Goal: Information Seeking & Learning: Understand process/instructions

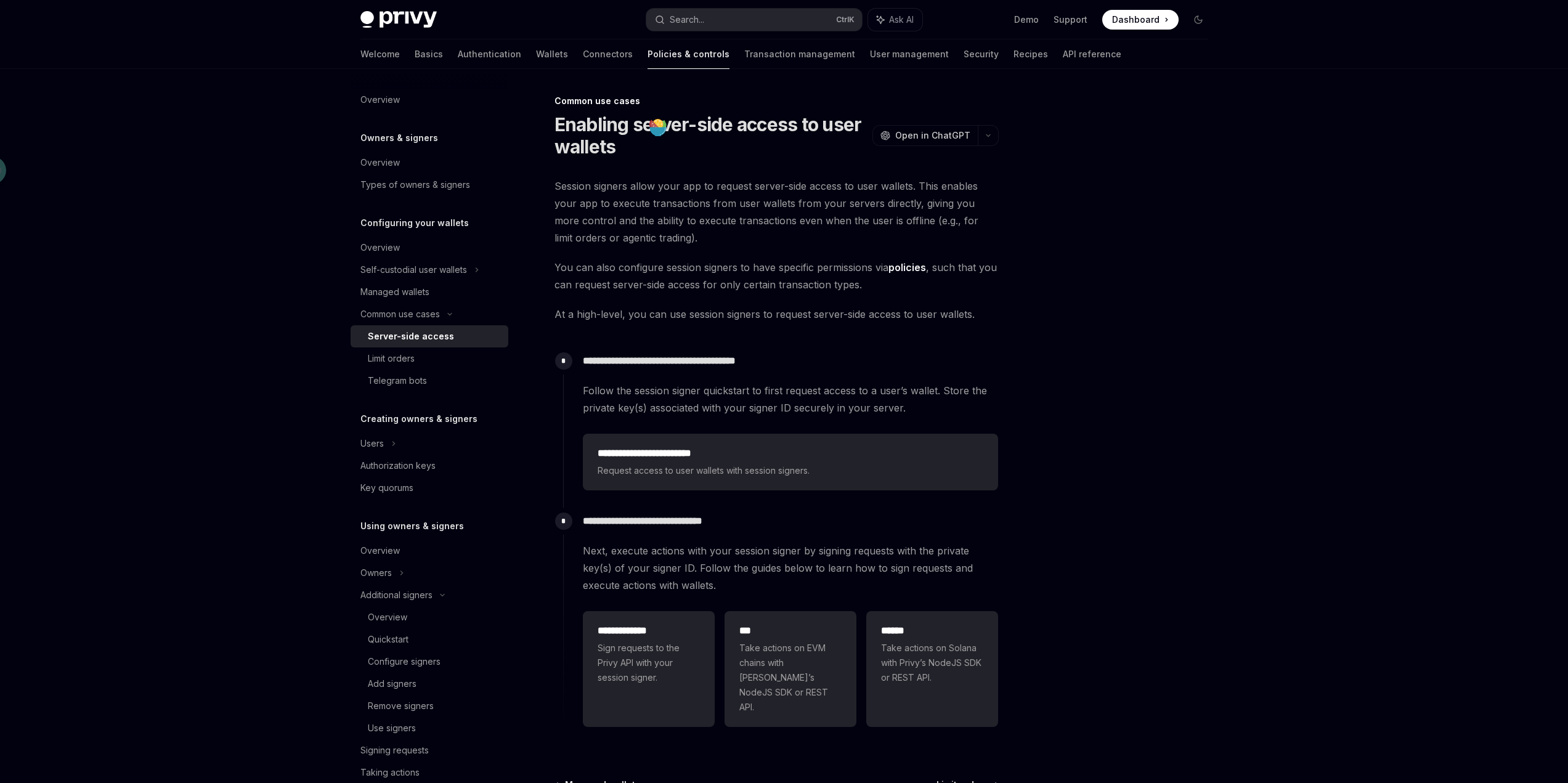
click at [832, 224] on span "Session signers allow your app to request server-side access to user wallets. T…" at bounding box center [776, 211] width 444 height 69
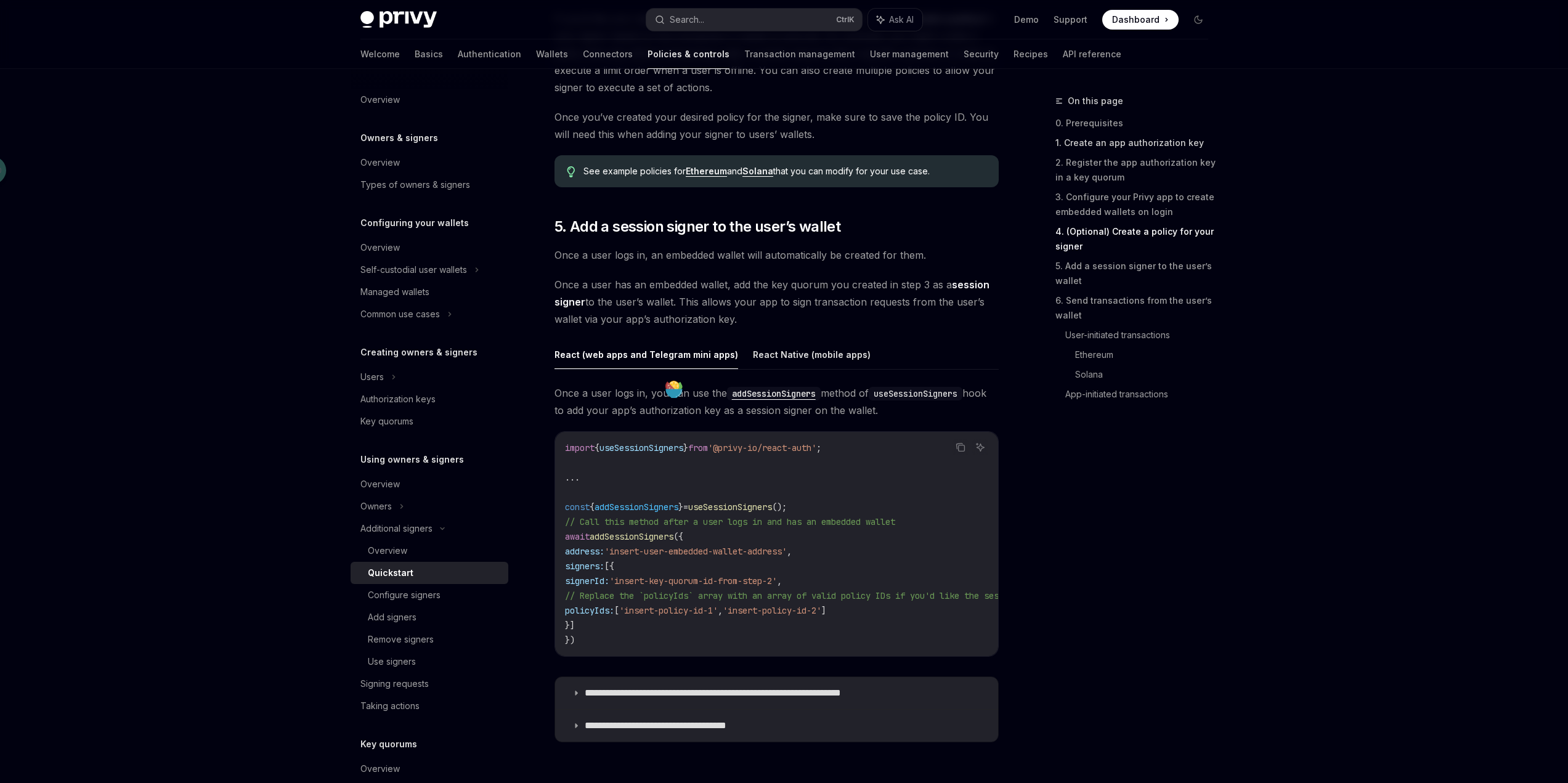
click at [1098, 136] on link "1. Create an app authorization key" at bounding box center [1136, 142] width 162 height 20
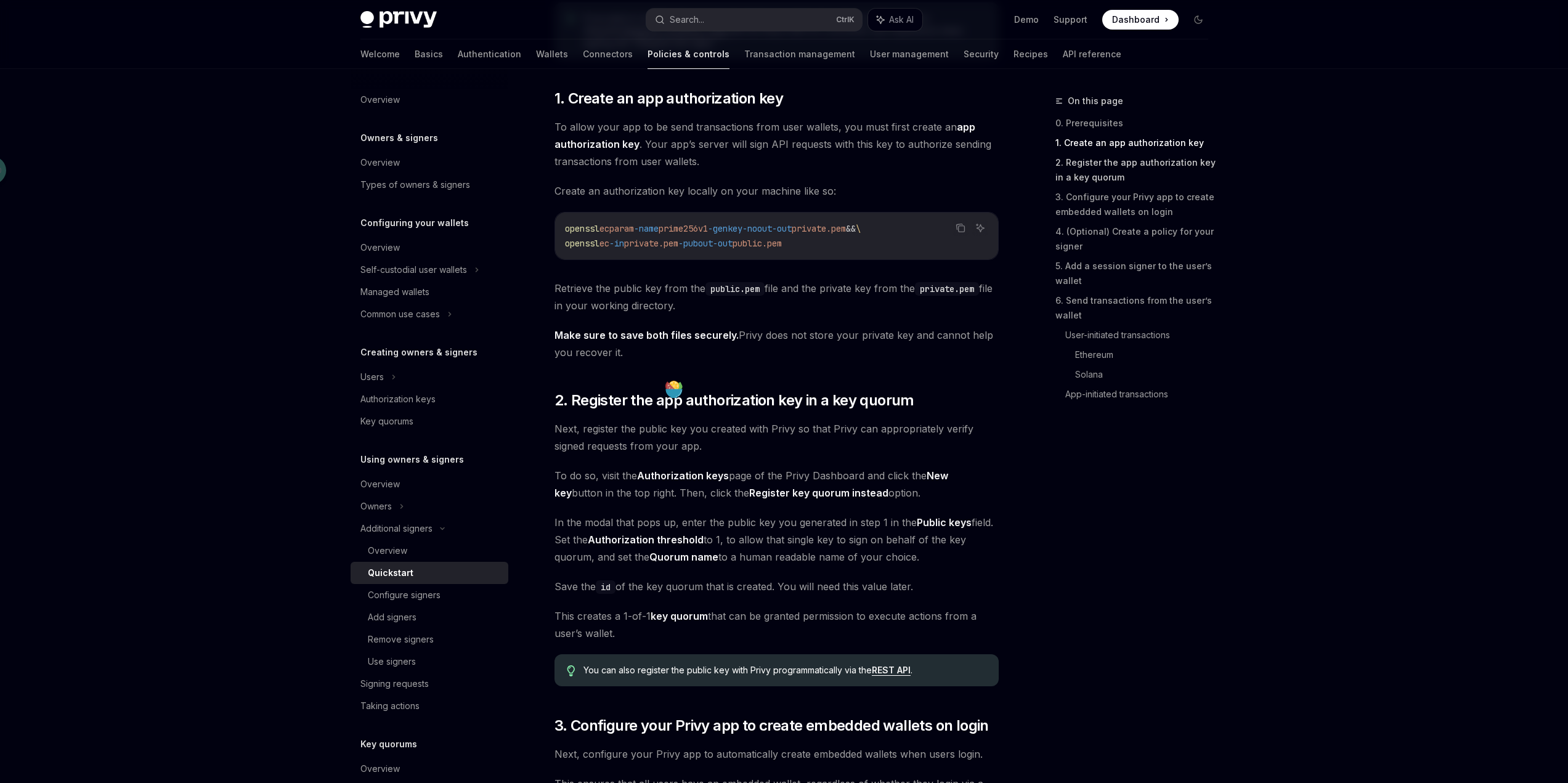
scroll to position [540, 0]
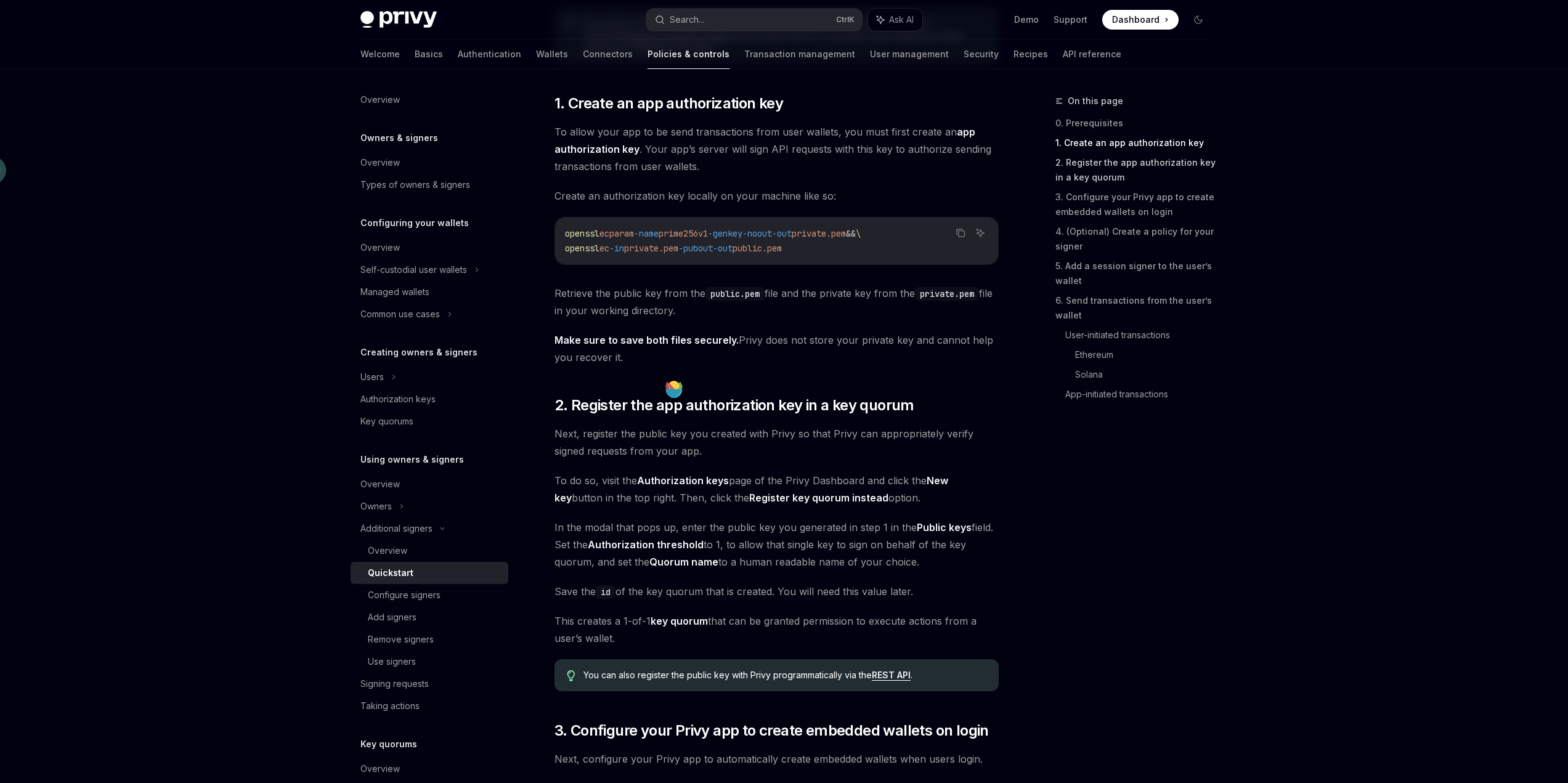
click at [1167, 164] on link "2. Register the app authorization key in a key quorum" at bounding box center [1136, 170] width 162 height 35
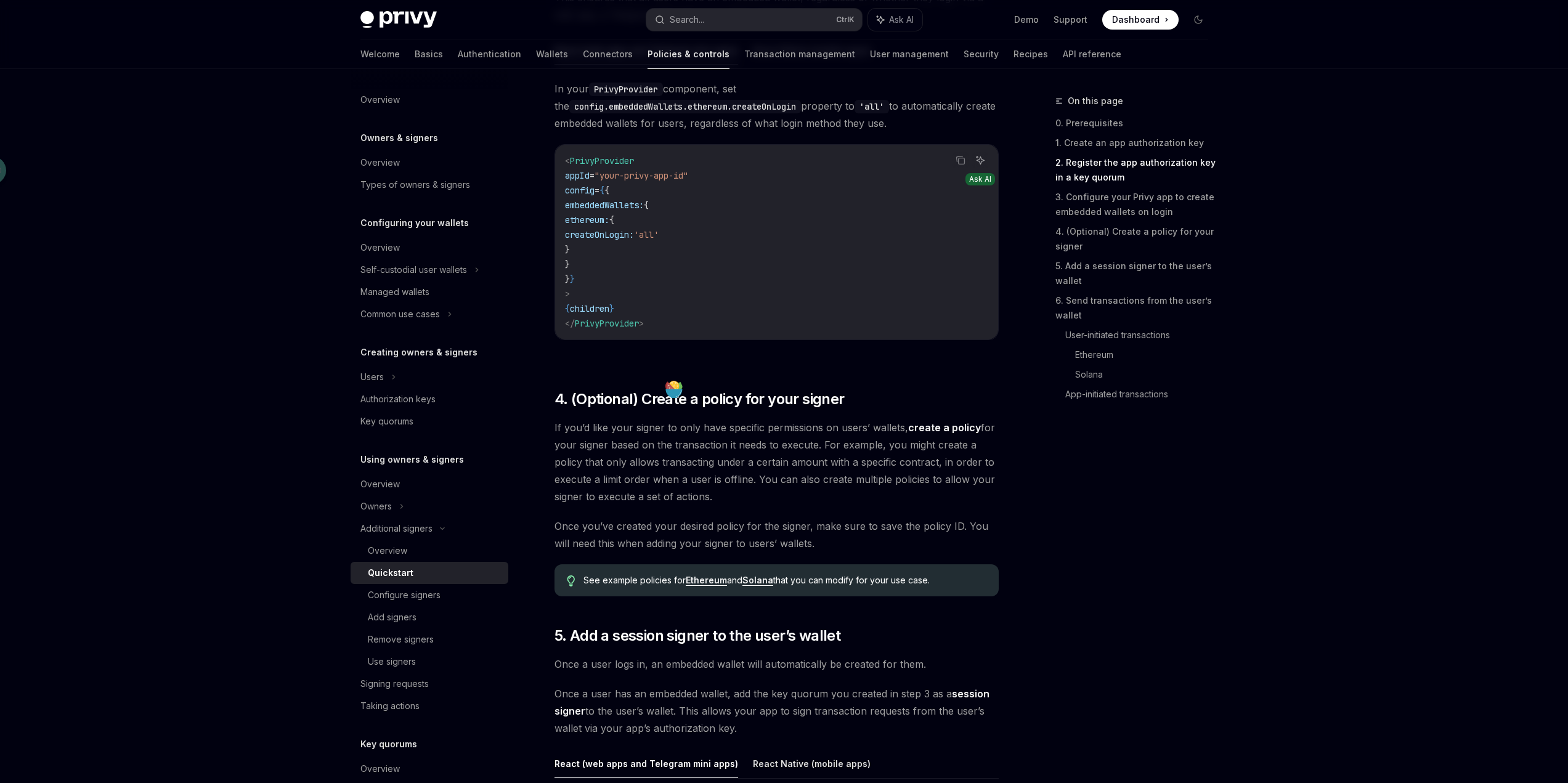
scroll to position [1088, 0]
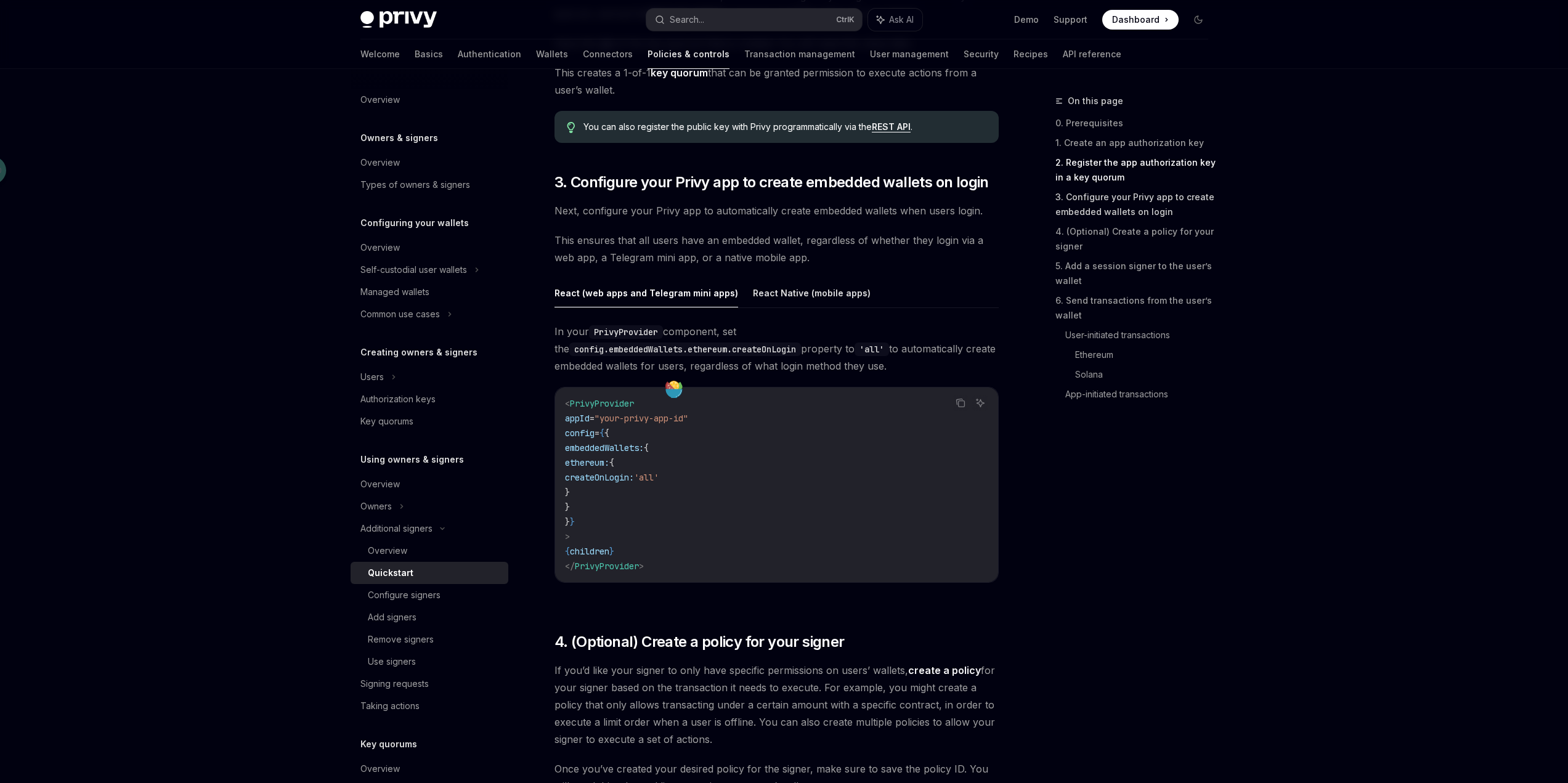
click at [1141, 205] on link "3. Configure your Privy app to create embedded wallets on login" at bounding box center [1136, 204] width 162 height 35
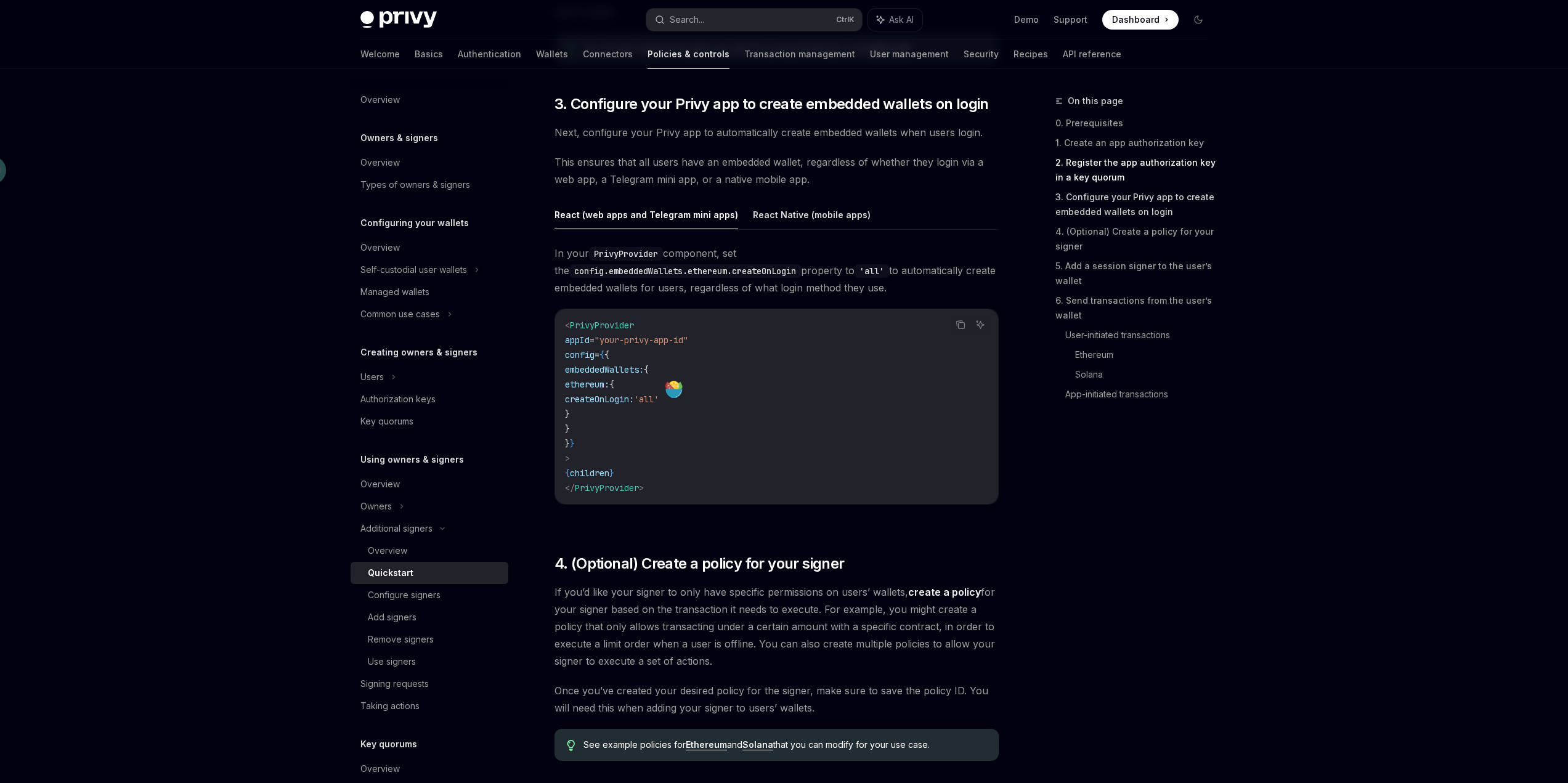
scroll to position [1167, 0]
click at [1194, 231] on link "4. (Optional) Create a policy for your signer" at bounding box center [1136, 239] width 162 height 35
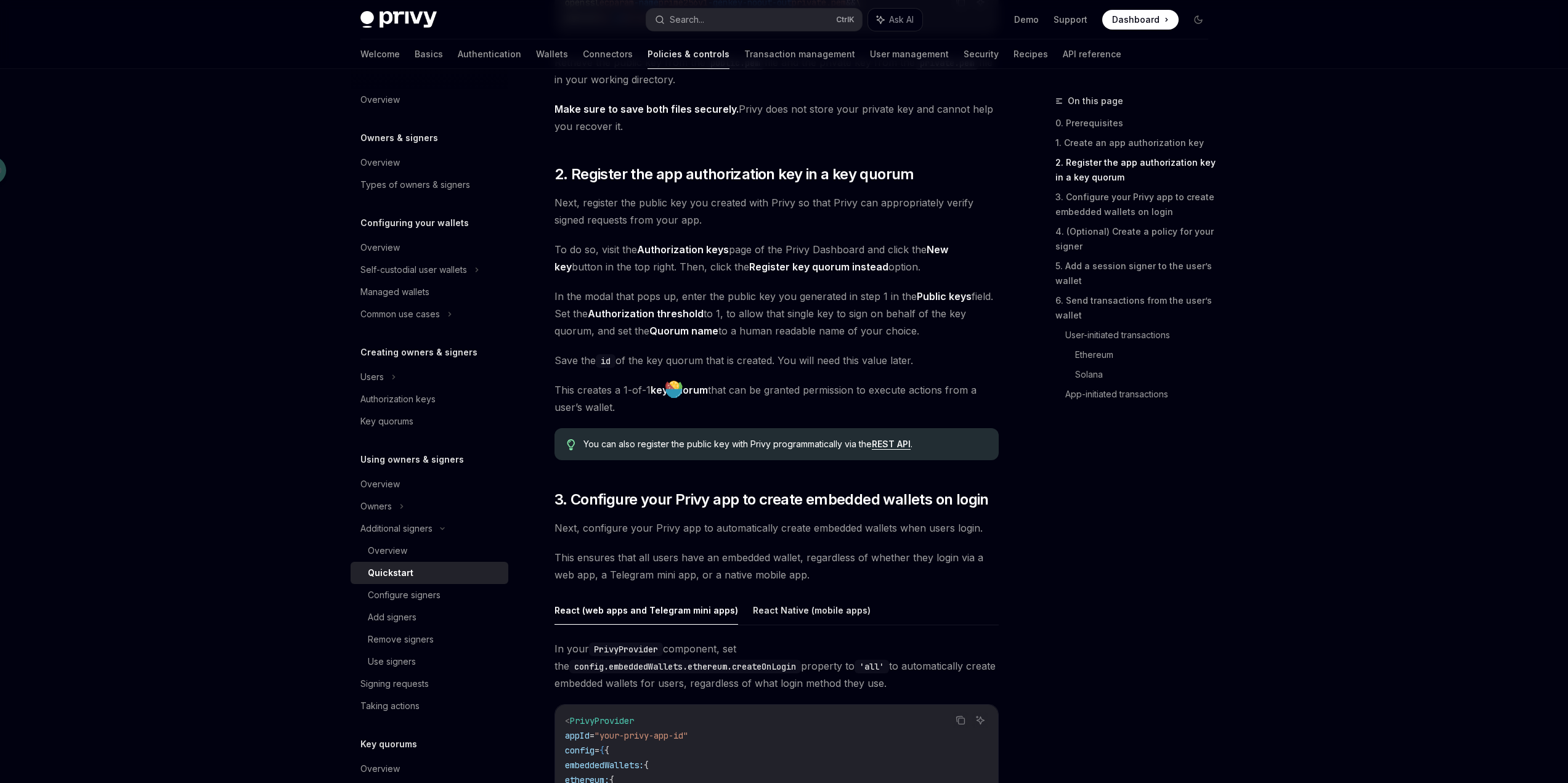
scroll to position [702, 0]
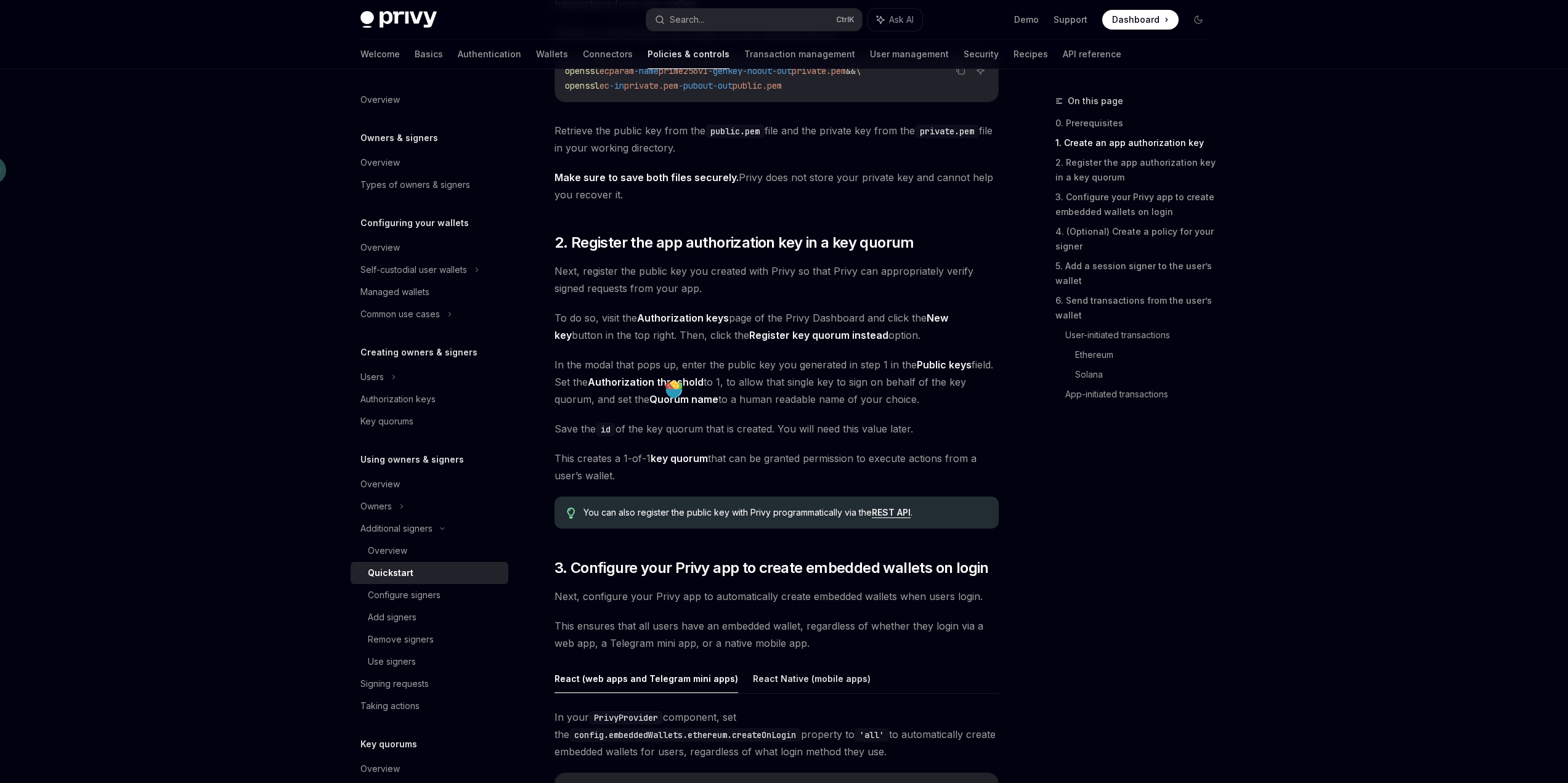
click at [865, 483] on span "This creates a 1-of-1 key quorum that can be granted permission to execute acti…" at bounding box center [776, 467] width 444 height 35
click at [1121, 160] on link "2. Register the app authorization key in a key quorum" at bounding box center [1136, 170] width 162 height 35
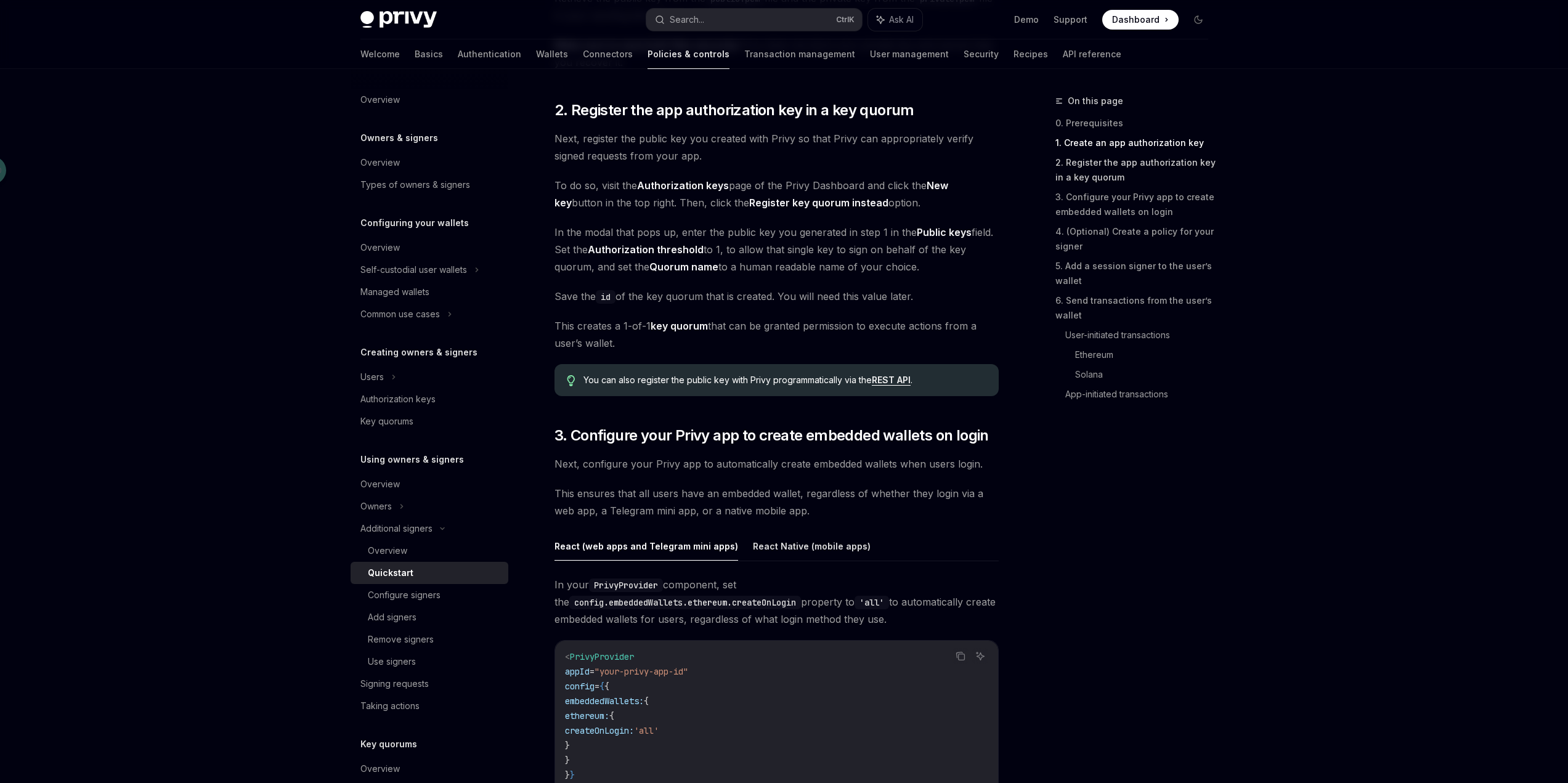
scroll to position [841, 0]
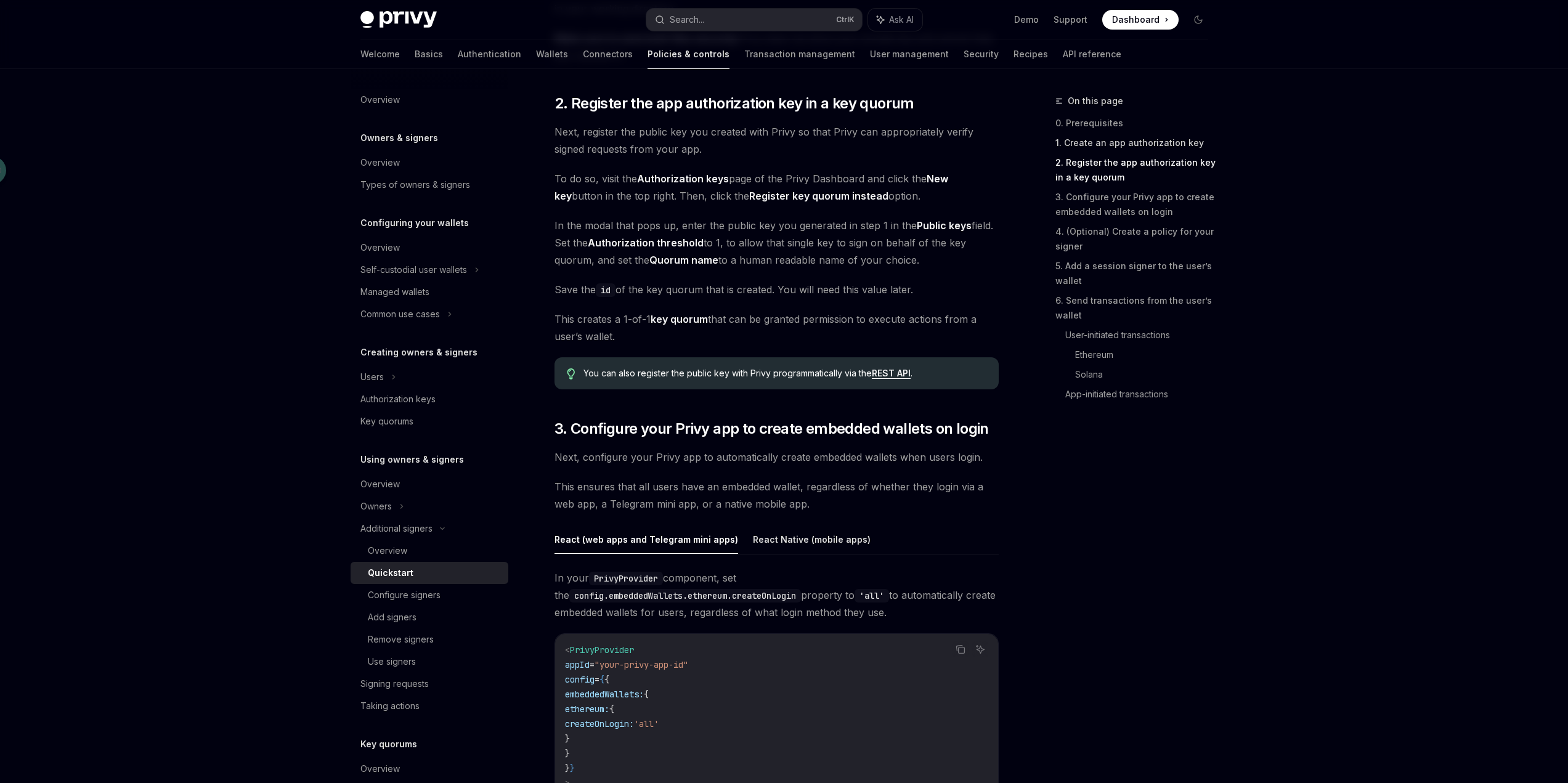
click at [1121, 142] on link "1. Create an app authorization key" at bounding box center [1136, 142] width 162 height 20
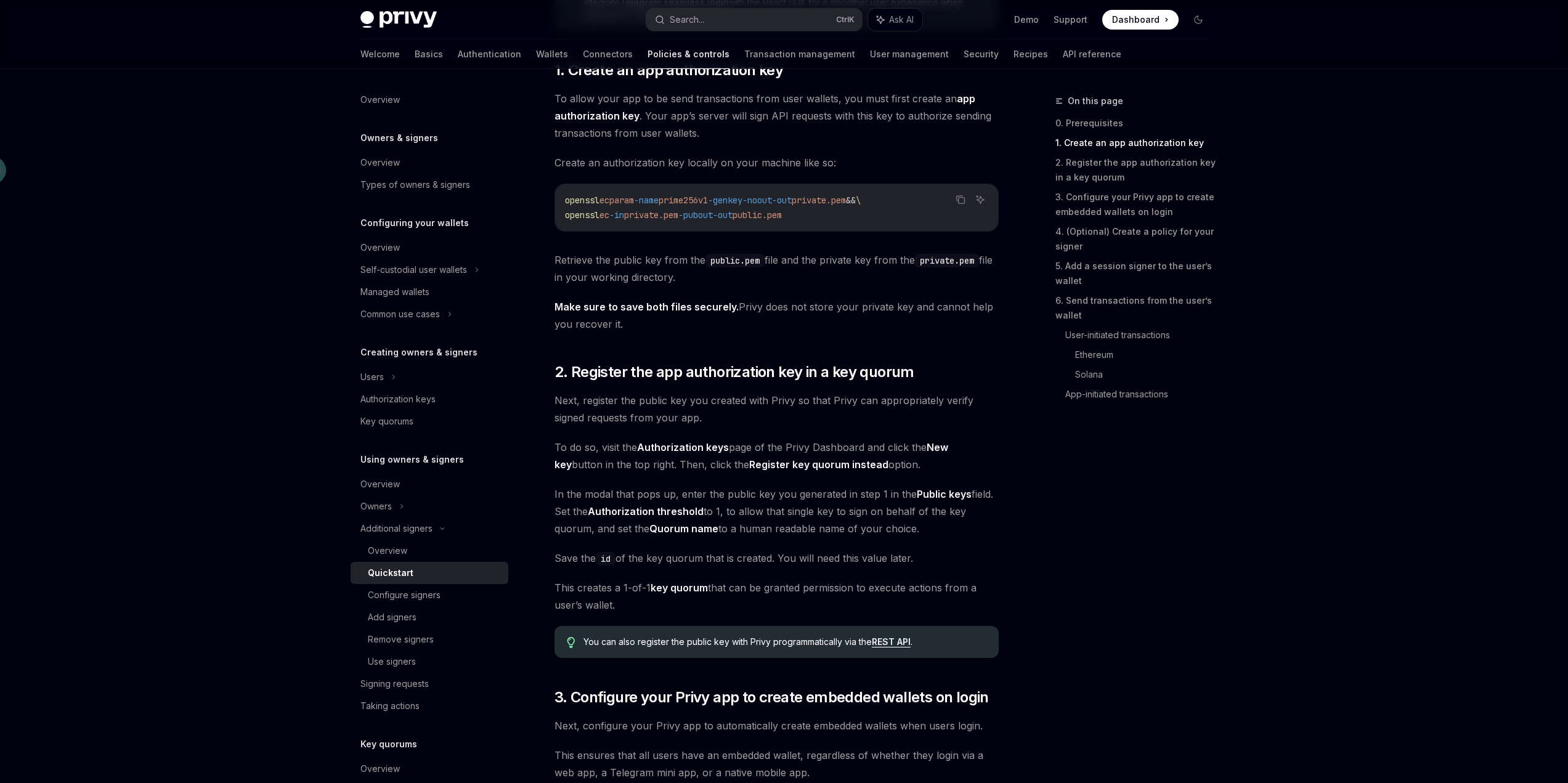
scroll to position [663, 0]
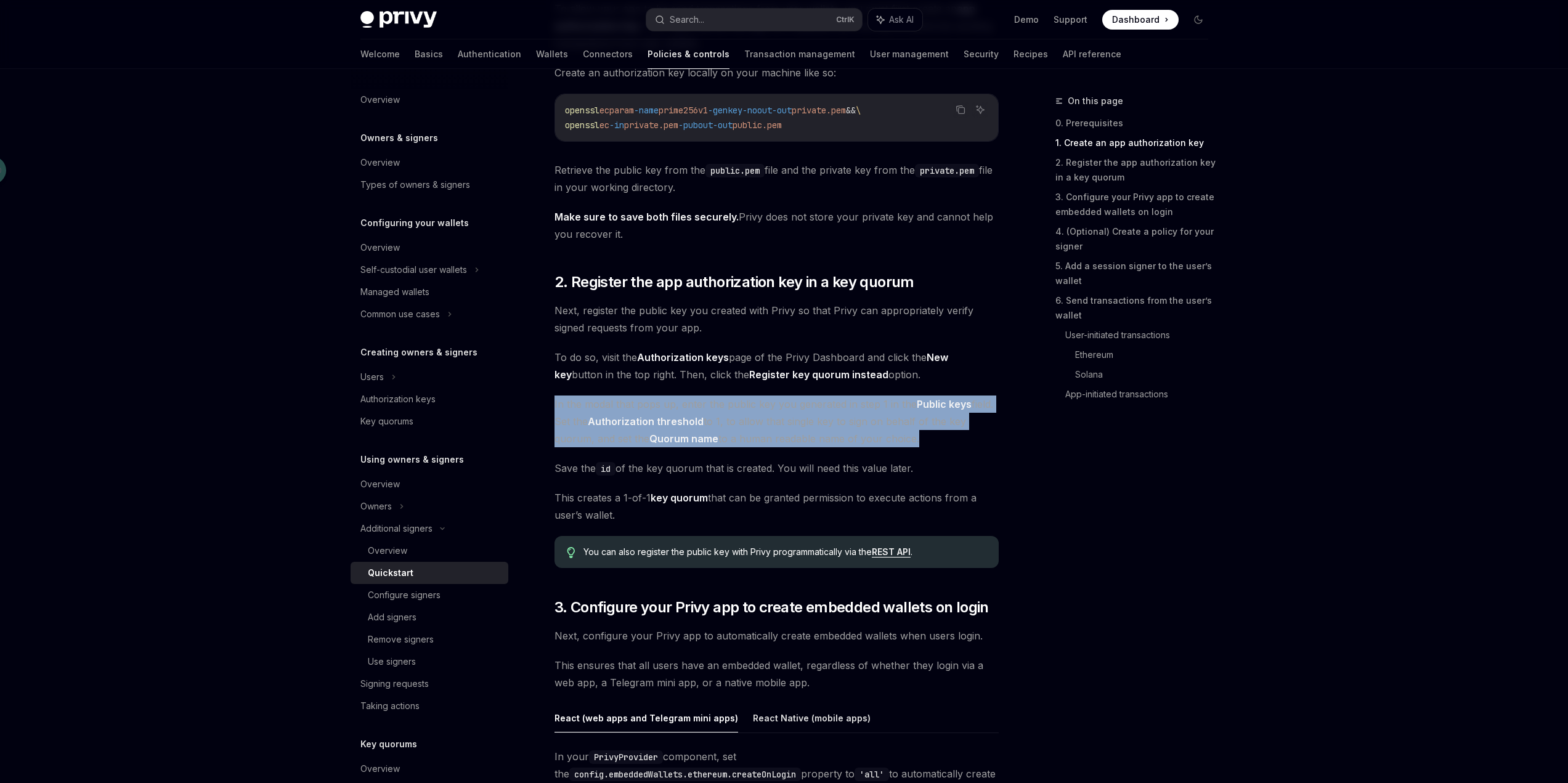
drag, startPoint x: 553, startPoint y: 404, endPoint x: 915, endPoint y: 437, distance: 363.5
click at [913, 445] on span "In the modal that pops up, enter the public key you generated in step 1 in the …" at bounding box center [776, 421] width 444 height 52
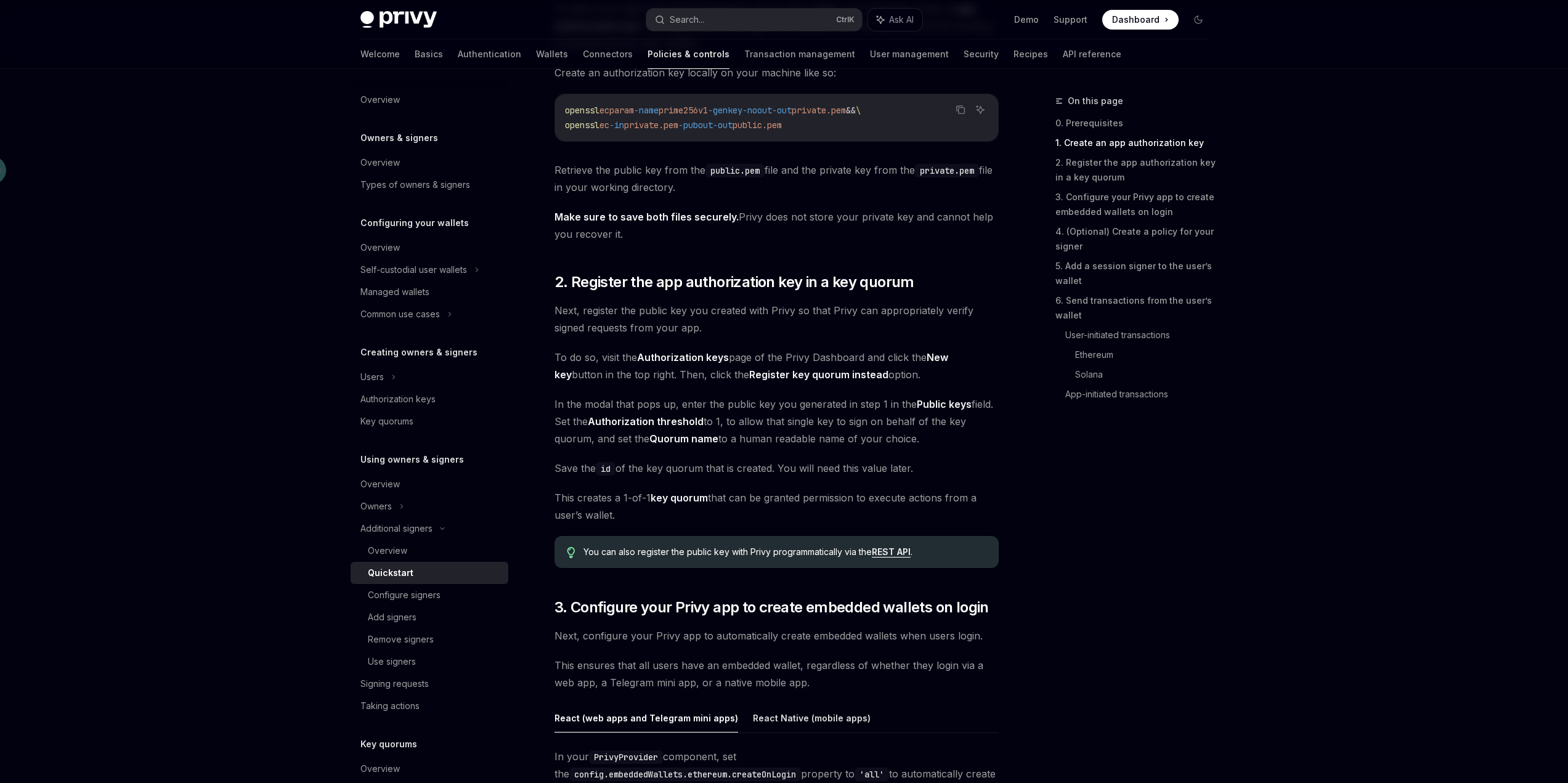
drag, startPoint x: 555, startPoint y: 406, endPoint x: 916, endPoint y: 437, distance: 362.3
click at [916, 437] on span "In the modal that pops up, enter the public key you generated in step 1 in the …" at bounding box center [776, 421] width 444 height 52
click at [681, 475] on span "Save the id of the key quorum that is created. You will need this value later." at bounding box center [776, 468] width 444 height 17
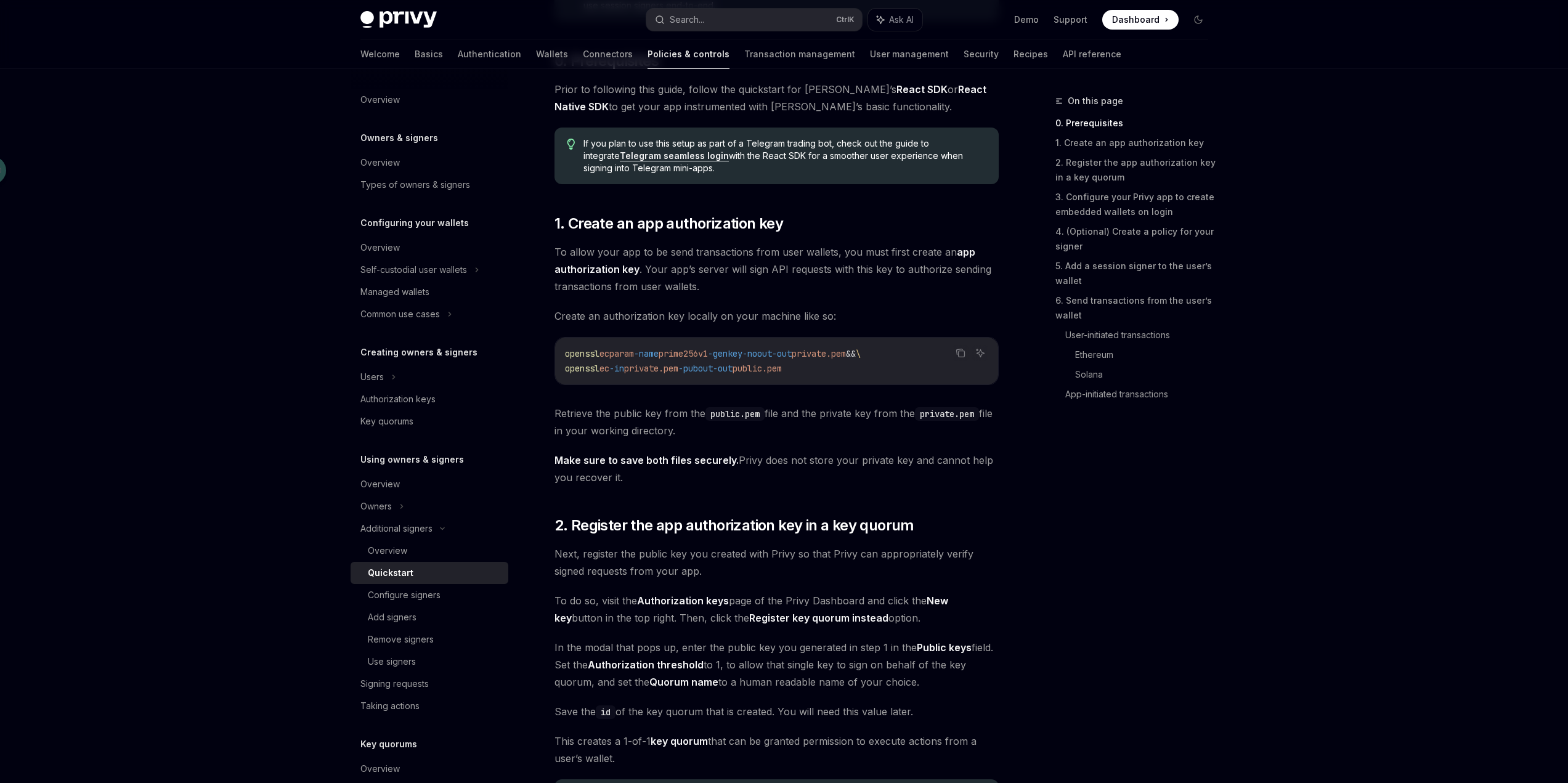
scroll to position [416, 0]
click at [1102, 173] on link "2. Register the app authorization key in a key quorum" at bounding box center [1136, 170] width 162 height 35
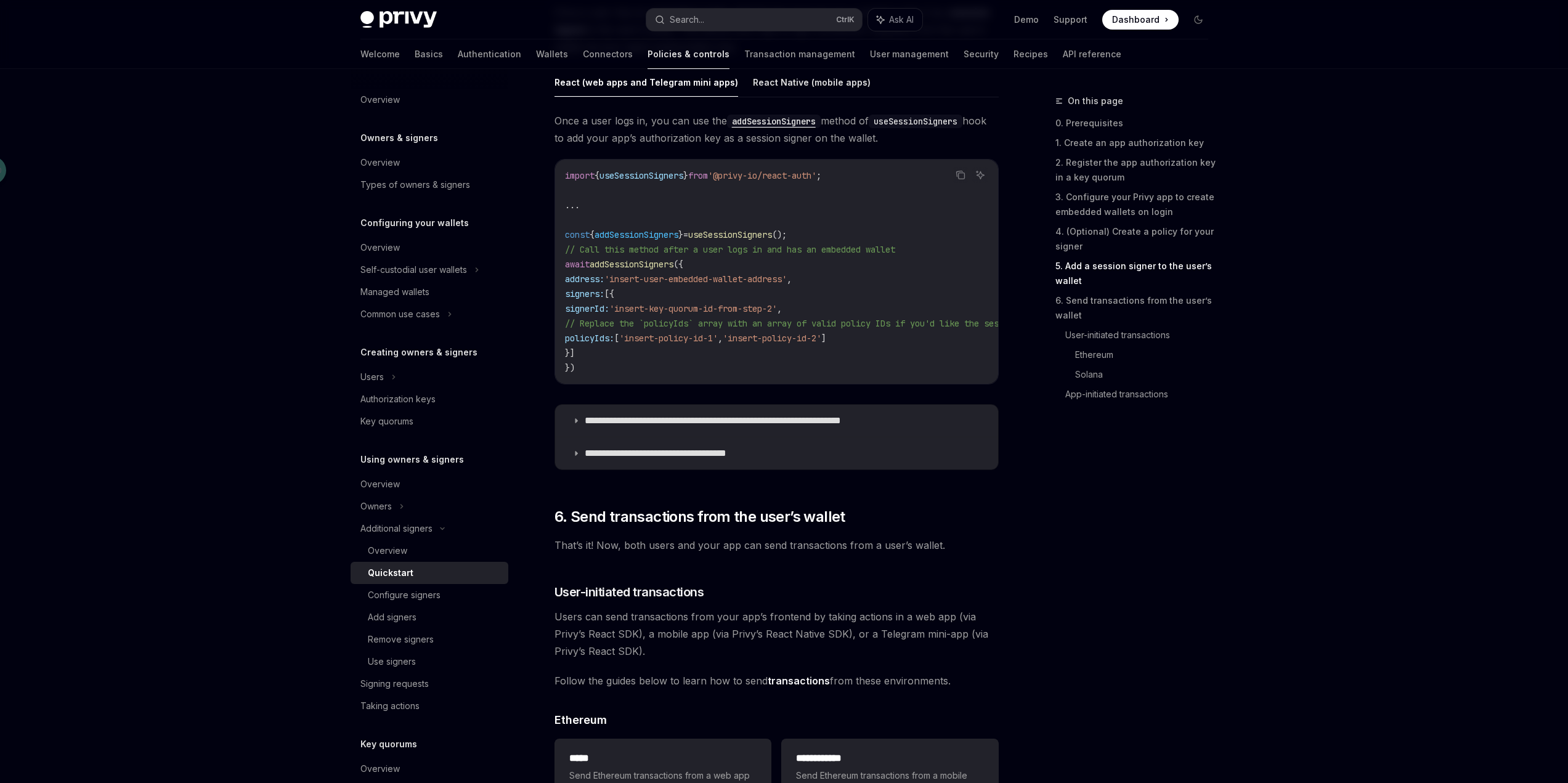
click at [826, 351] on code "import { useSessionSigners } from '@privy-io/react-auth' ; ... const { addSessi…" at bounding box center [1220, 271] width 1310 height 207
click at [1125, 146] on link "1. Create an app authorization key" at bounding box center [1136, 142] width 162 height 20
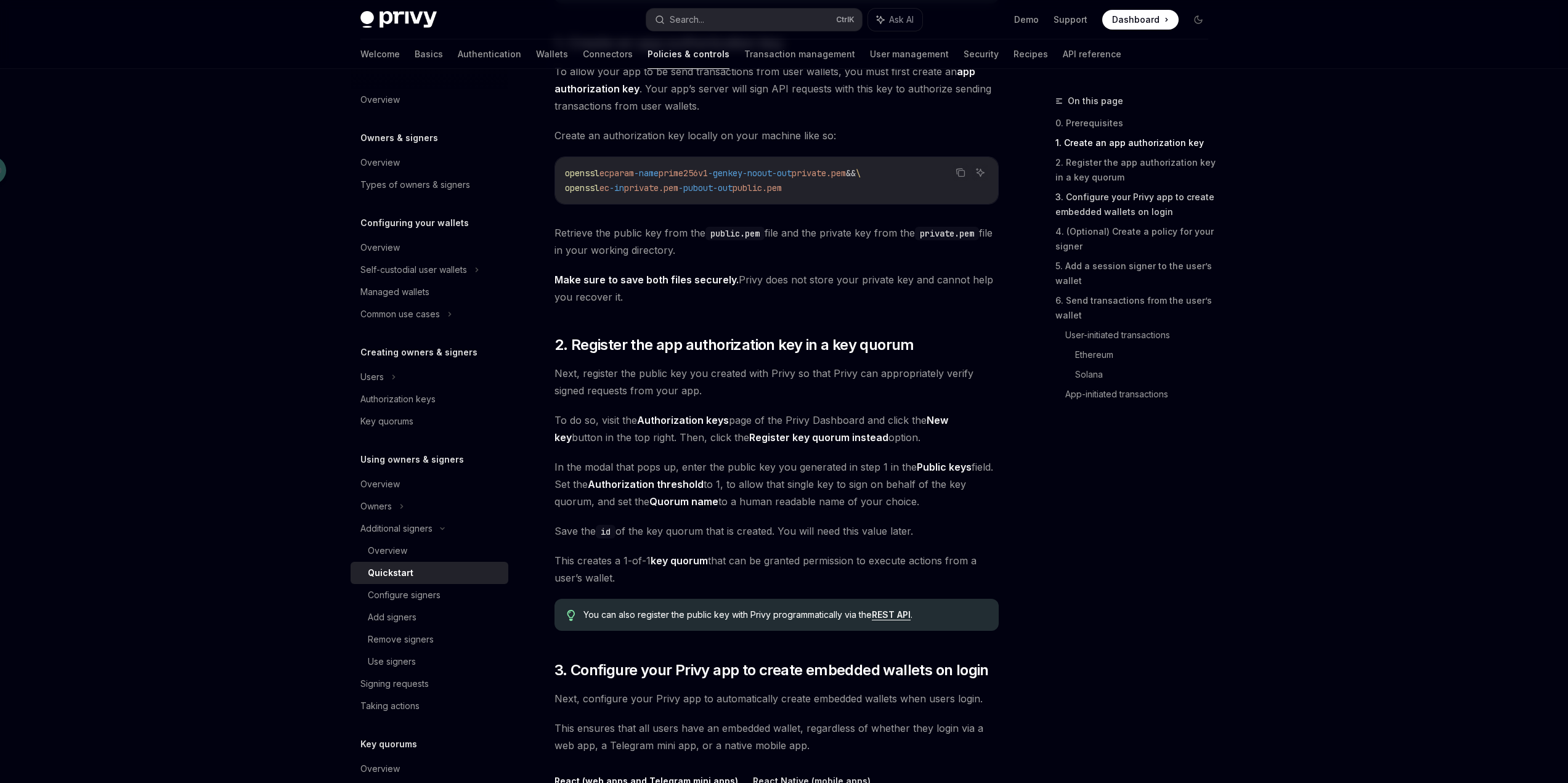
scroll to position [601, 0]
click at [1131, 271] on link "5. Add a session signer to the user’s wallet" at bounding box center [1136, 274] width 162 height 35
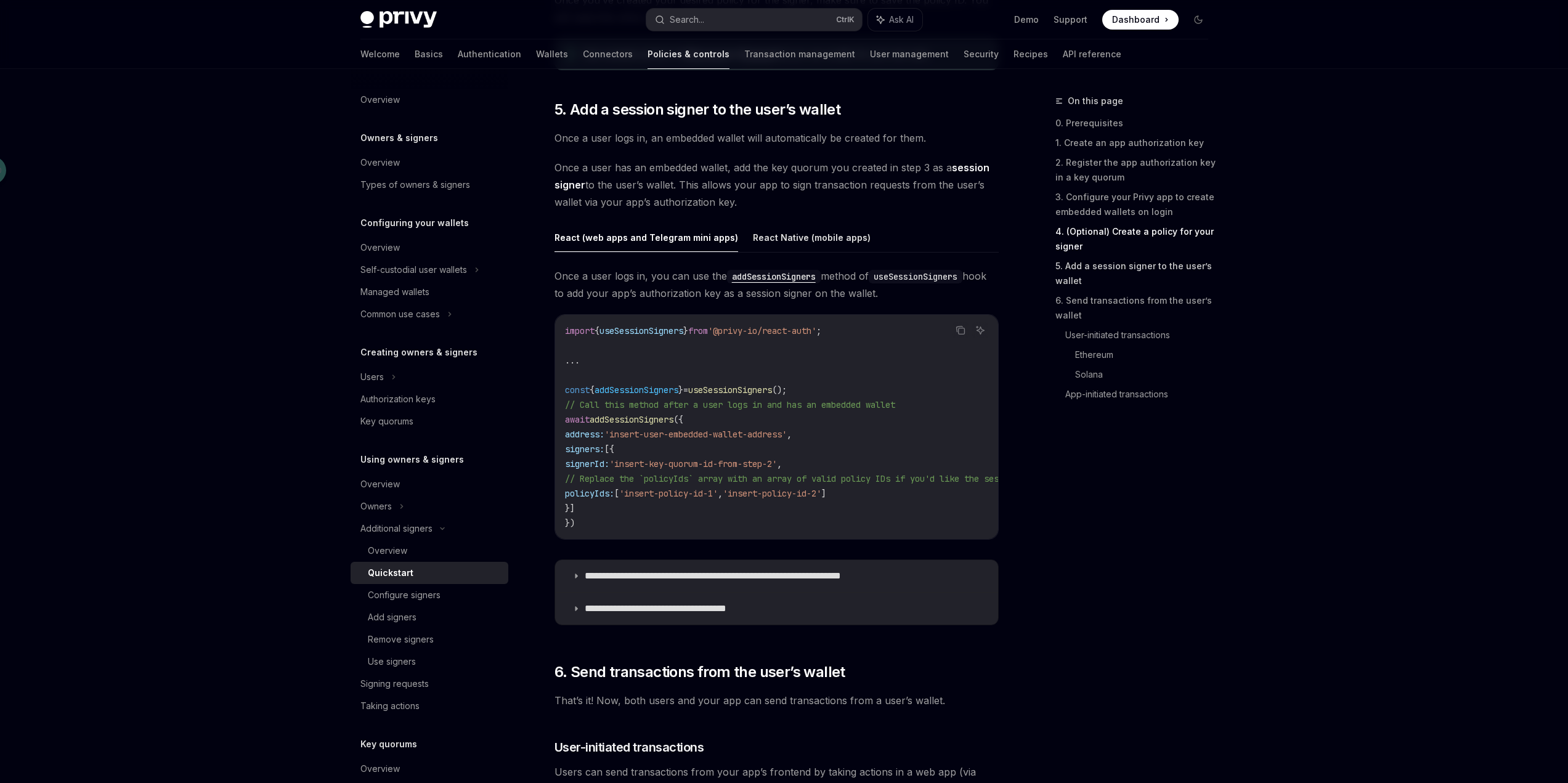
scroll to position [1862, 0]
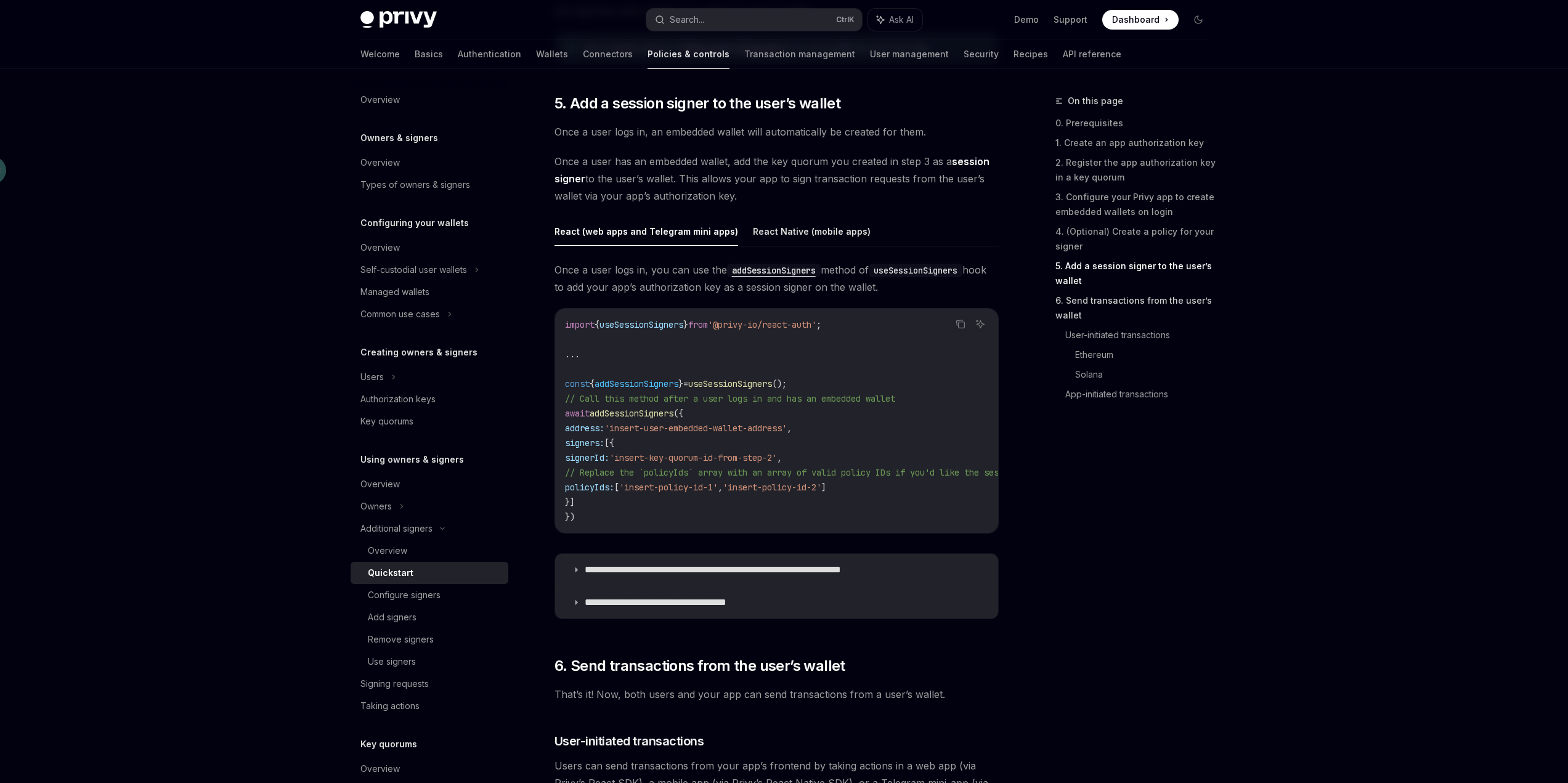
click at [1093, 306] on link "6. Send transactions from the user’s wallet" at bounding box center [1136, 308] width 162 height 35
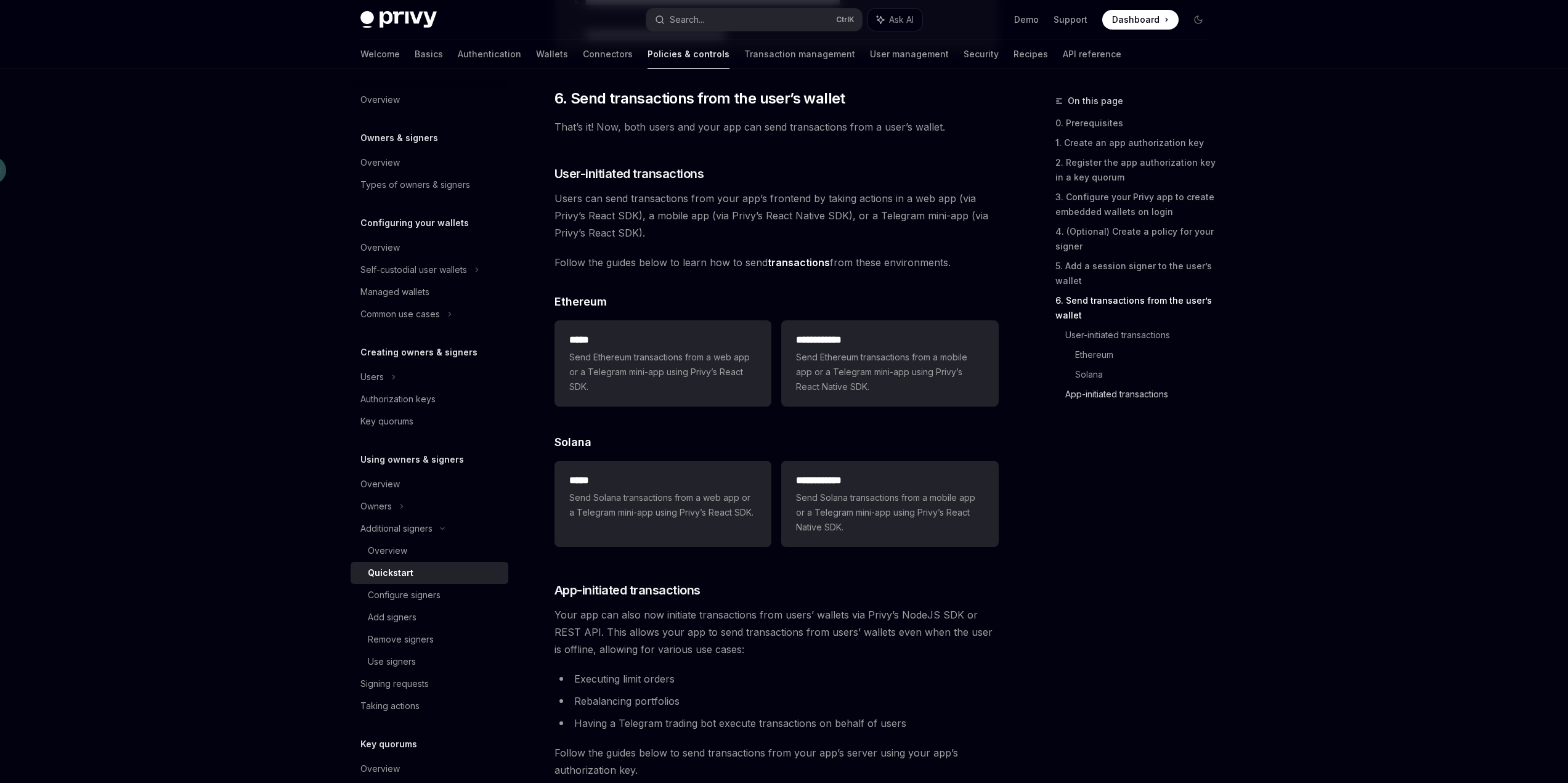
click at [1101, 402] on link "App-initiated transactions" at bounding box center [1142, 393] width 153 height 20
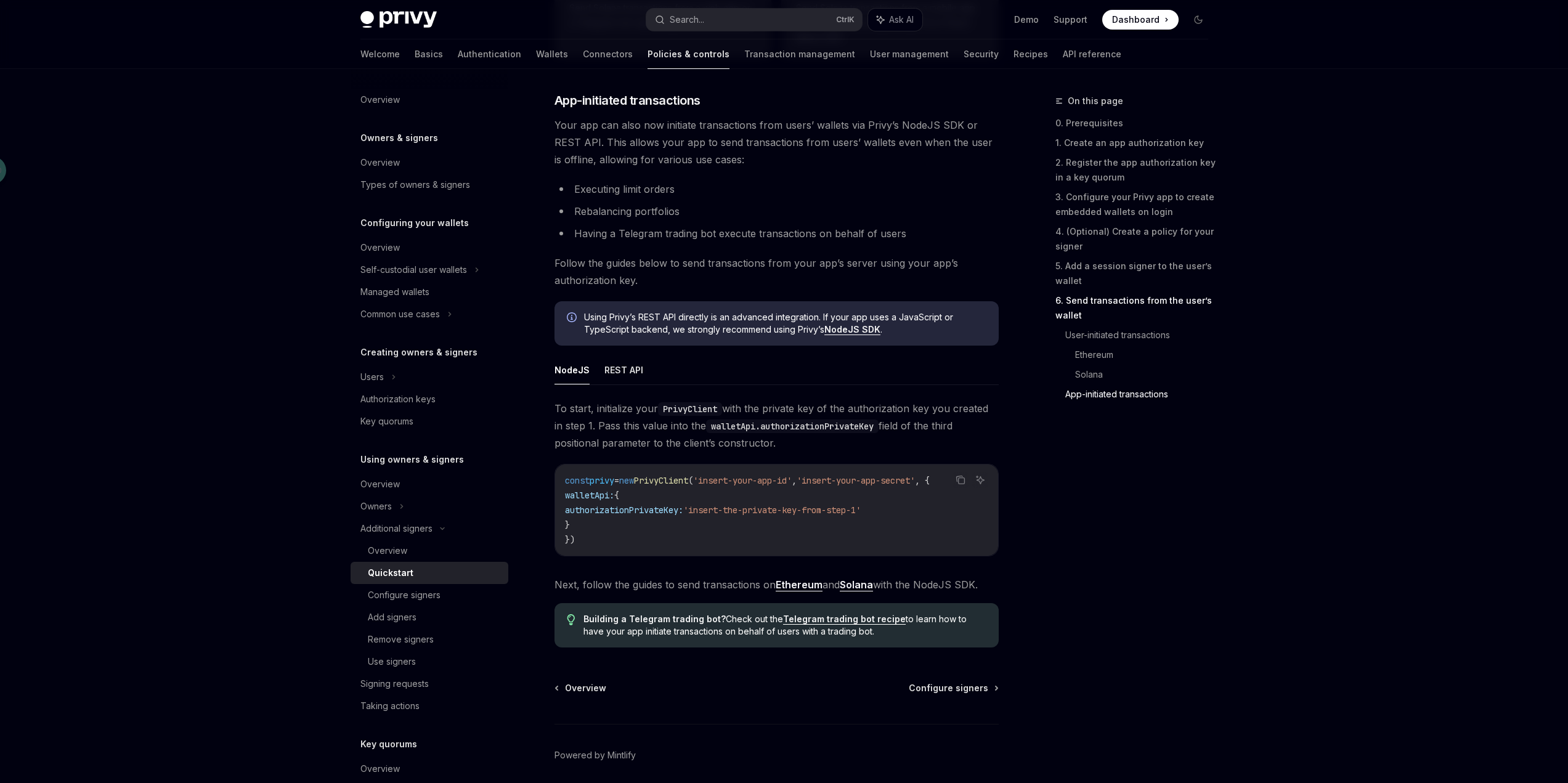
scroll to position [2923, 0]
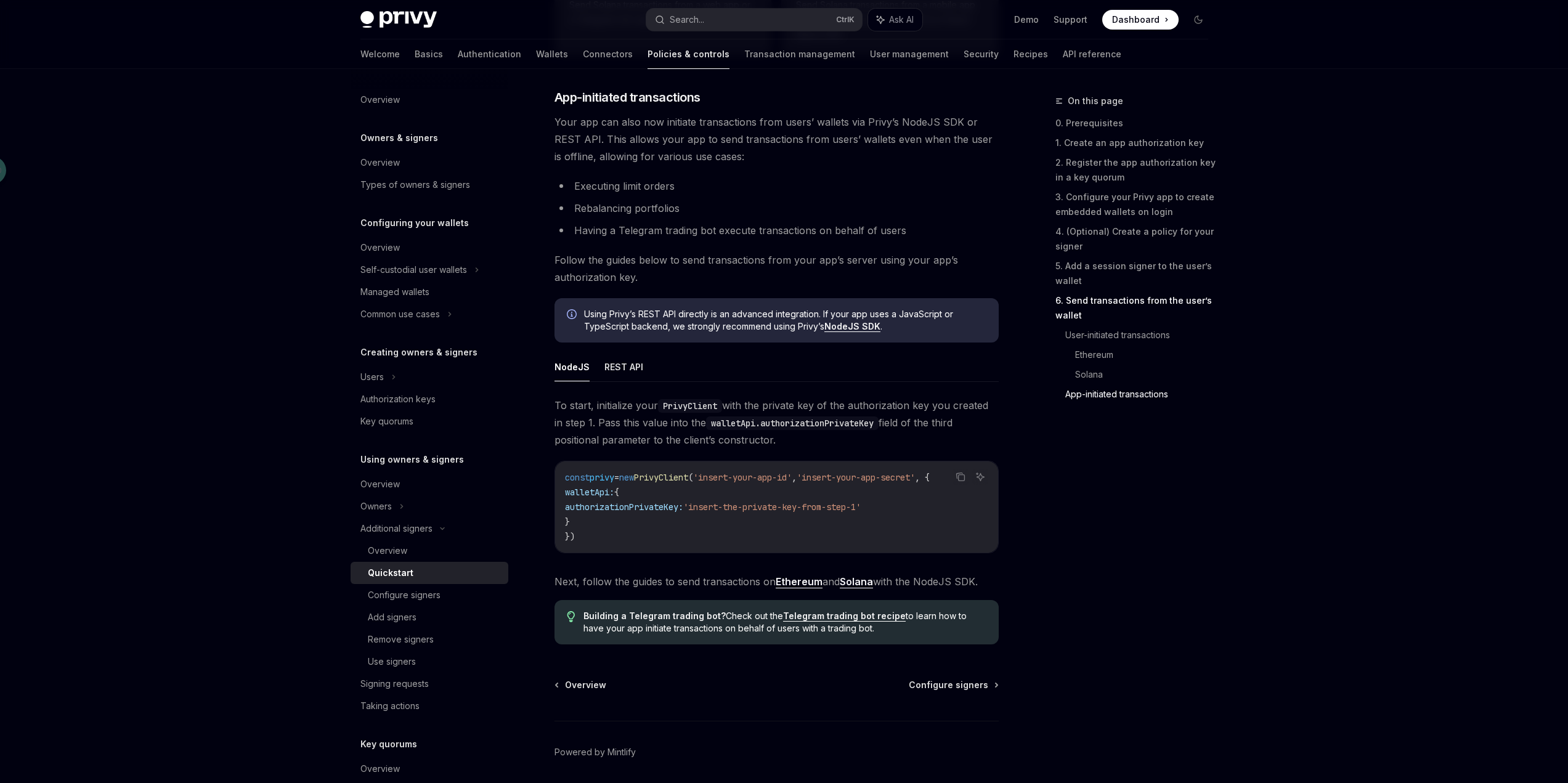
click at [831, 512] on span "'insert-the-private-key-from-step-1'" at bounding box center [772, 507] width 177 height 11
click at [1112, 146] on link "1. Create an app authorization key" at bounding box center [1136, 142] width 162 height 20
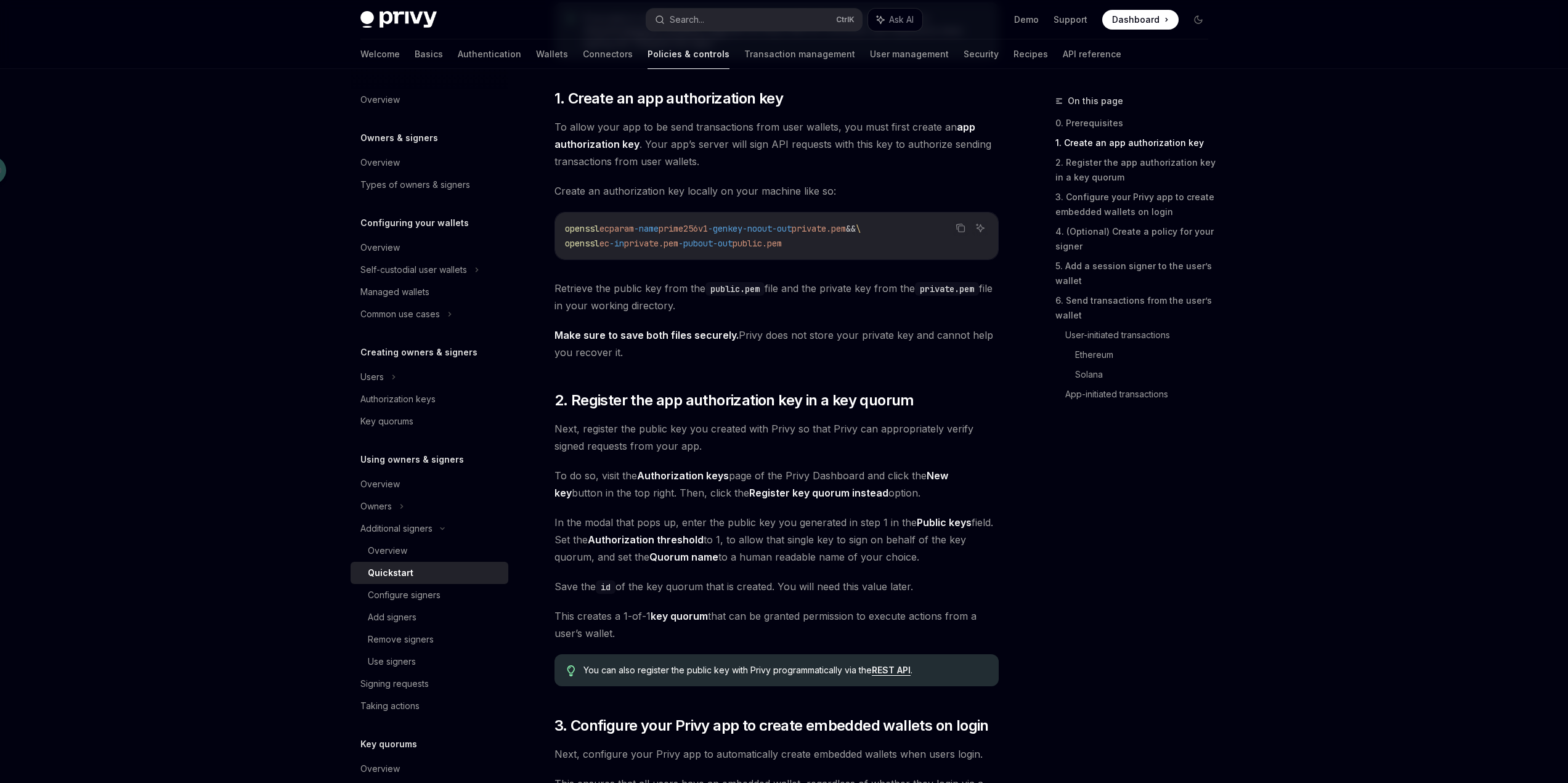
scroll to position [540, 0]
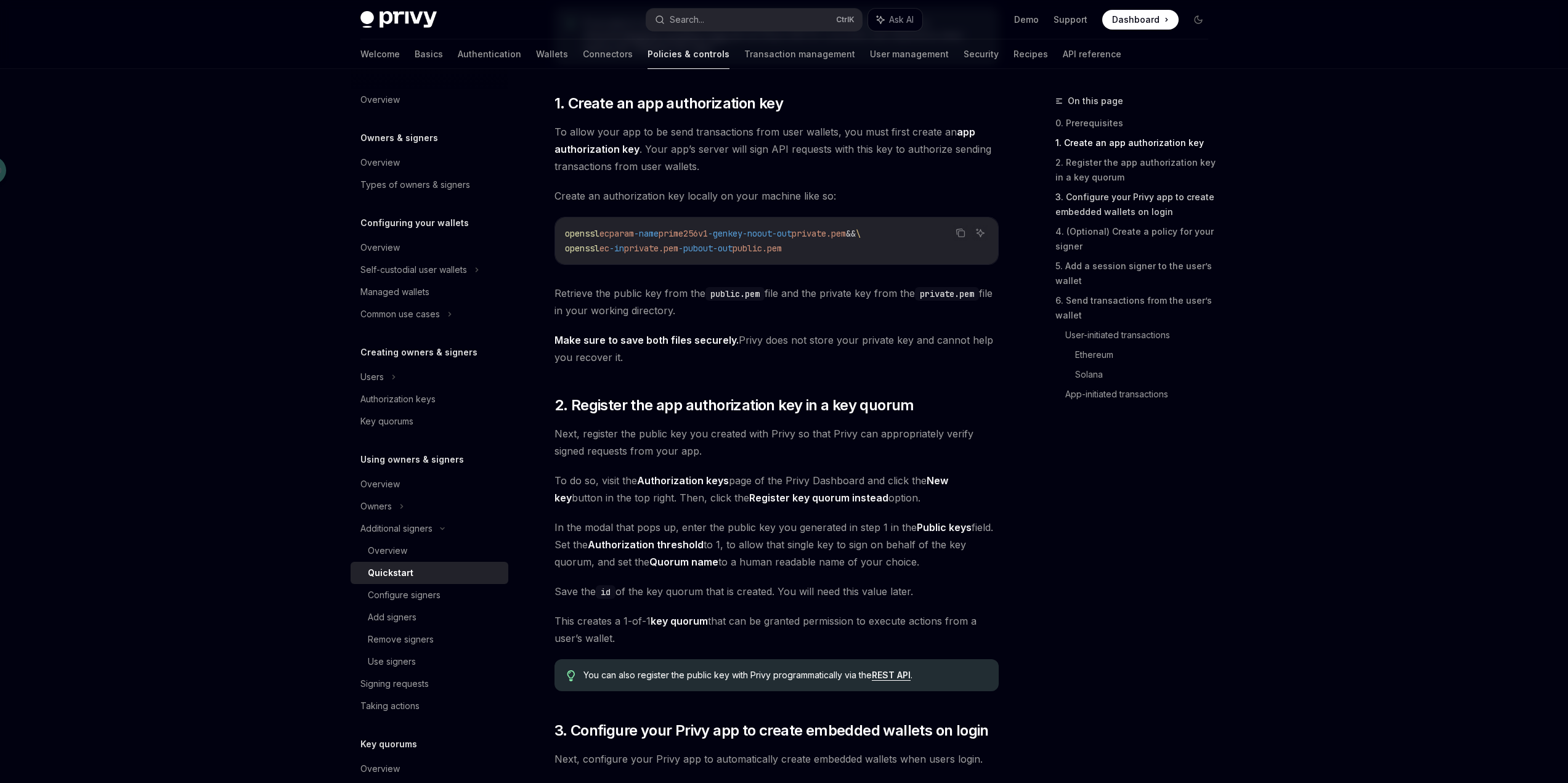
click at [1146, 207] on link "3. Configure your Privy app to create embedded wallets on login" at bounding box center [1136, 204] width 162 height 35
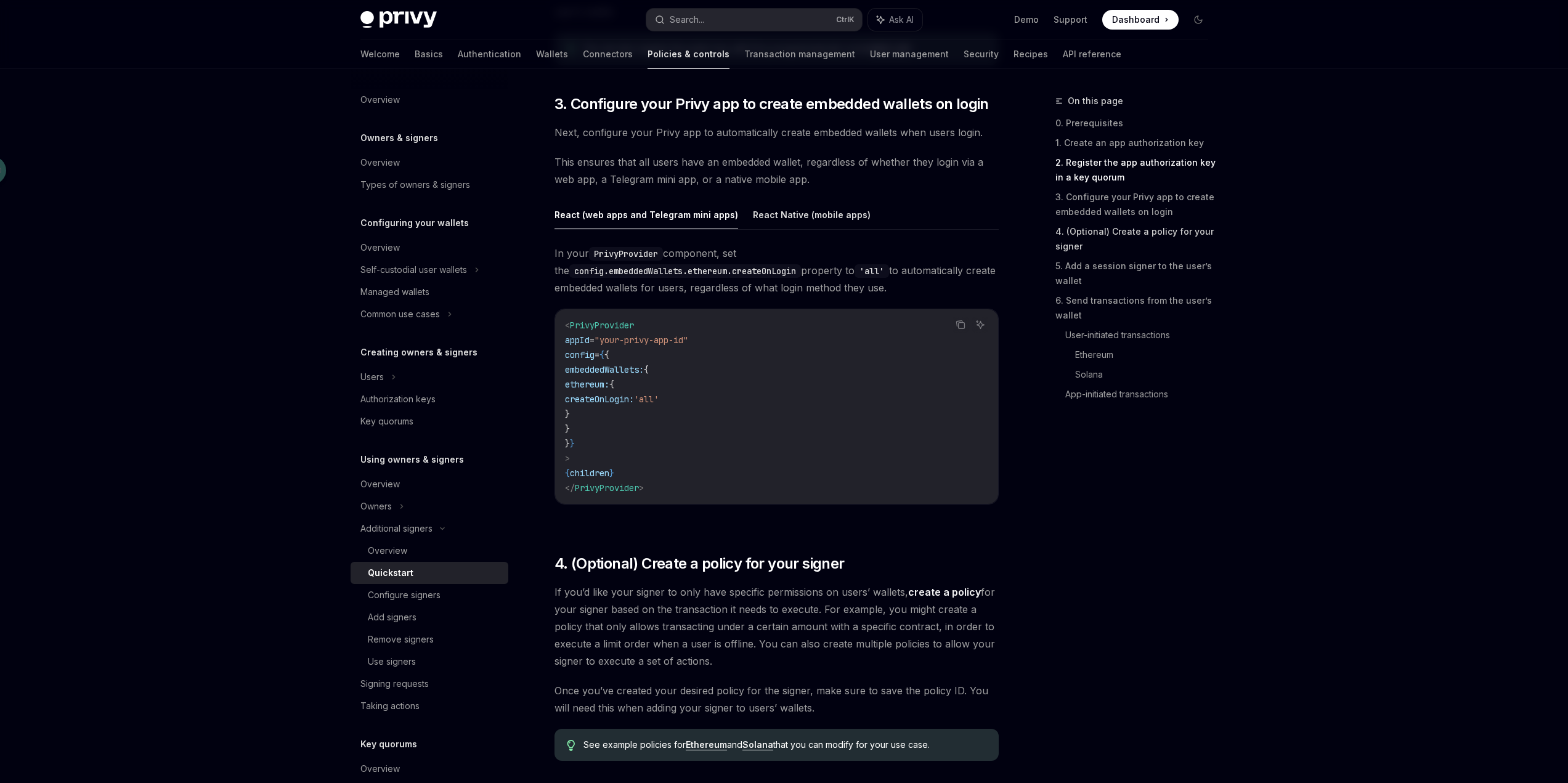
scroll to position [1167, 0]
click at [1317, 264] on div "Privy Docs home page Search... Ctrl K Ask AI Demo Support Dashboard Dashboard S…" at bounding box center [784, 708] width 1568 height 3750
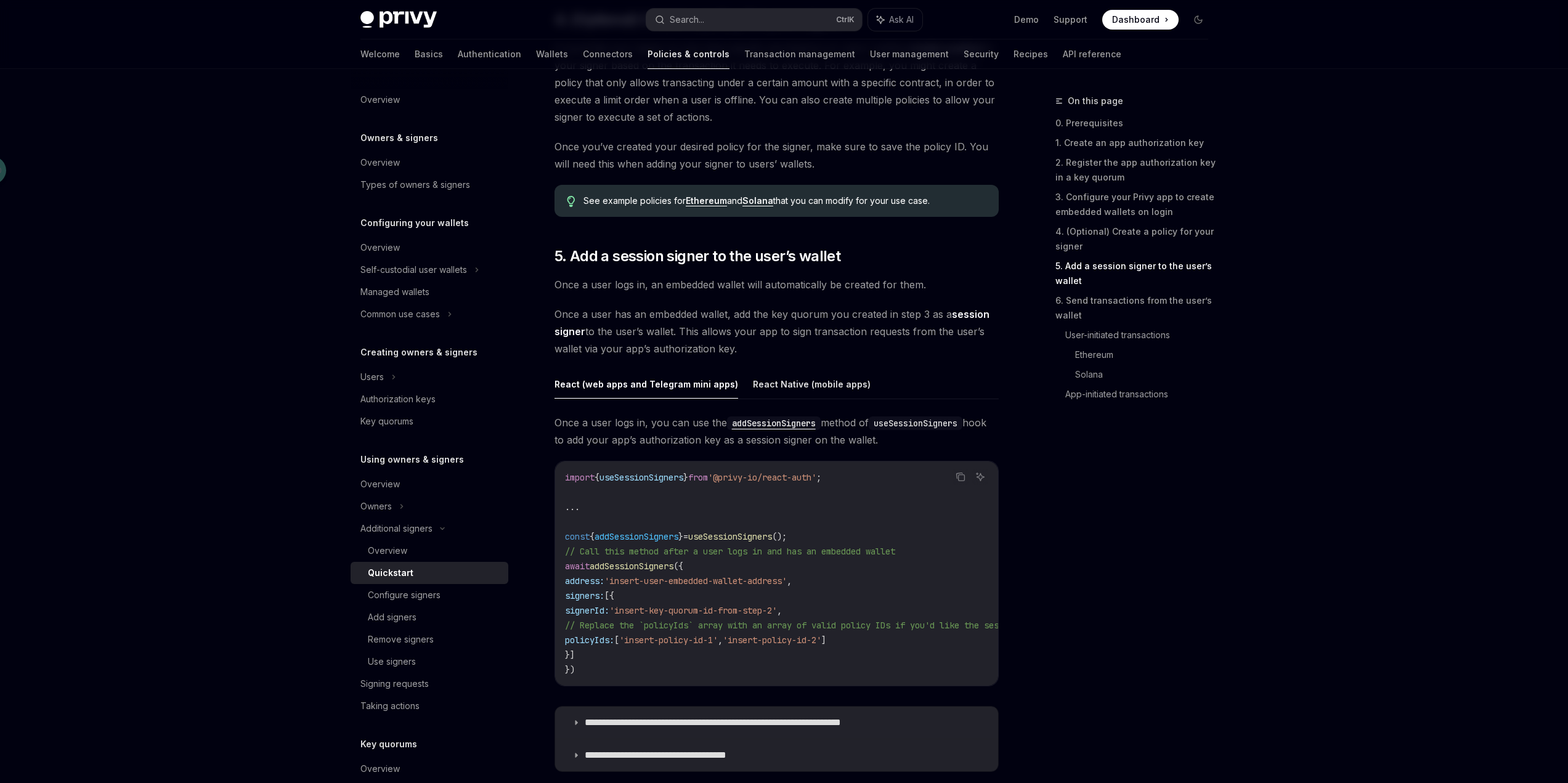
scroll to position [1906, 0]
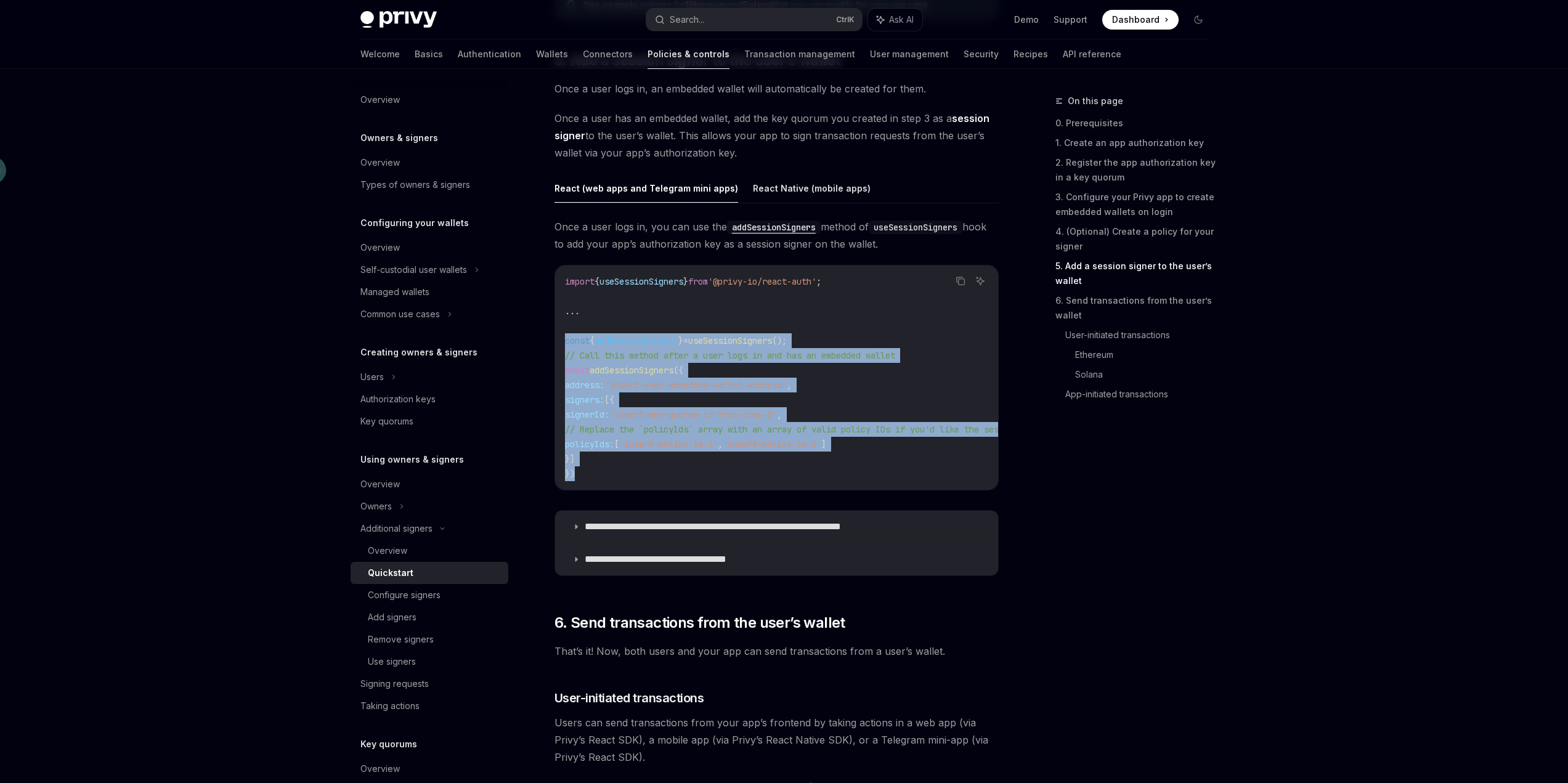
drag, startPoint x: 578, startPoint y: 475, endPoint x: 559, endPoint y: 343, distance: 133.4
click at [559, 343] on div "import { useSessionSigners } from '@privy-io/react-auth' ; ... const { addSessi…" at bounding box center [776, 377] width 442 height 225
copy code "const { addSessionSigners } = useSessionSigners (); // Call this method after a…"
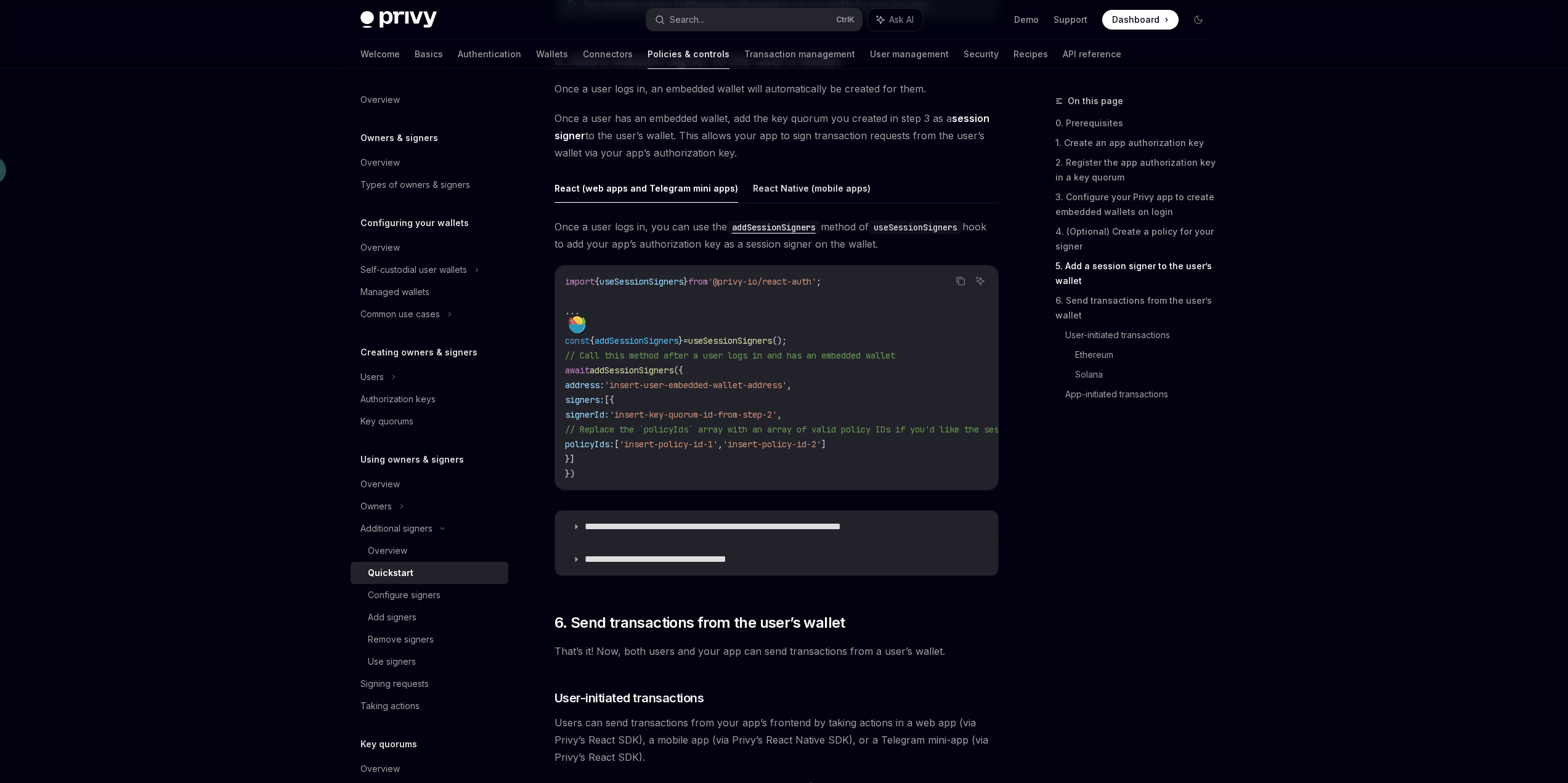
drag, startPoint x: 842, startPoint y: 305, endPoint x: 835, endPoint y: 294, distance: 13.0
click at [842, 305] on code "import { useSessionSigners } from '@privy-io/react-auth' ; ... const { addSessi…" at bounding box center [1220, 377] width 1310 height 207
click at [643, 277] on span "useSessionSigners" at bounding box center [641, 282] width 84 height 11
copy span "useSessionSigners"
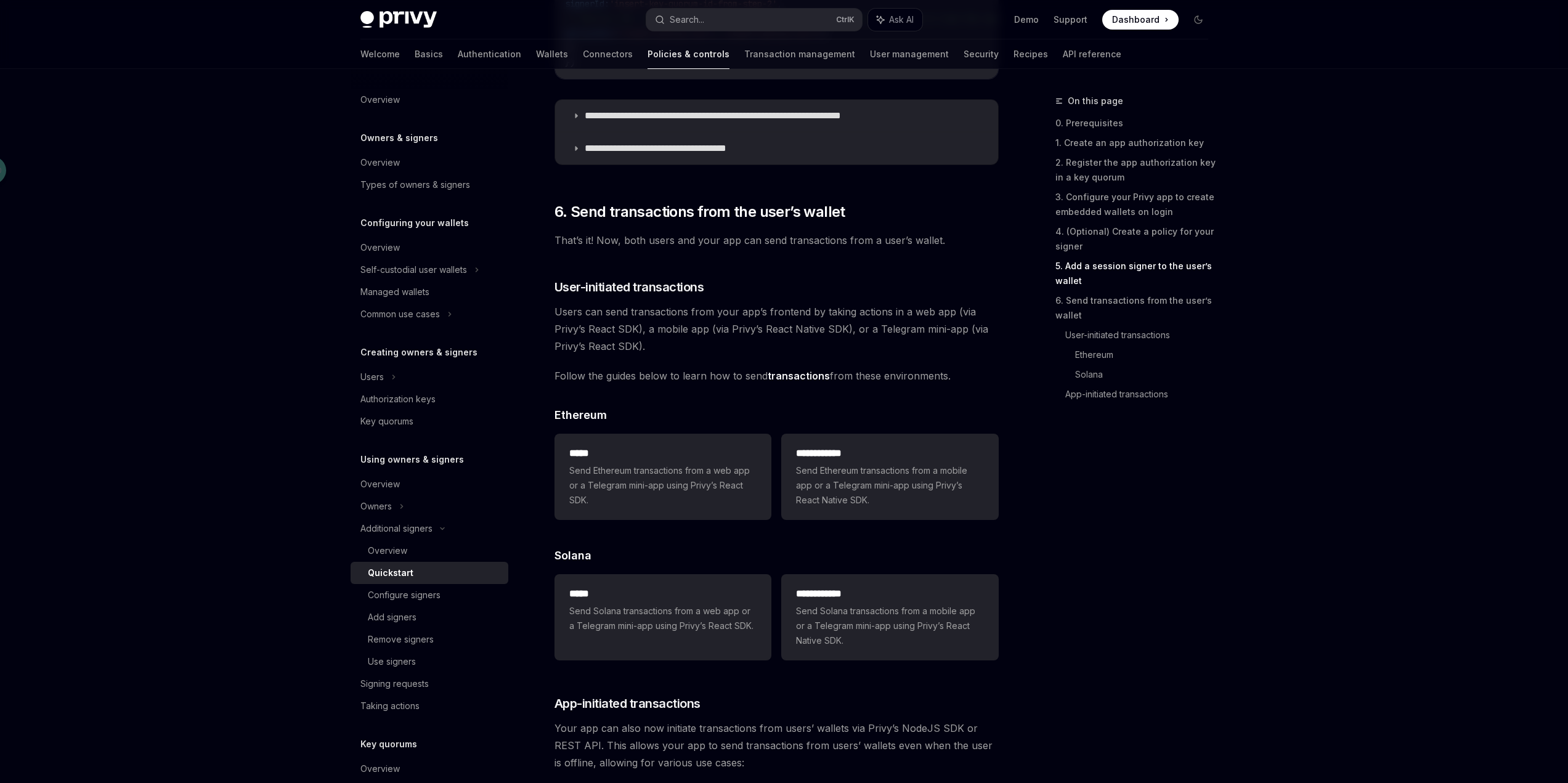
scroll to position [2337, 0]
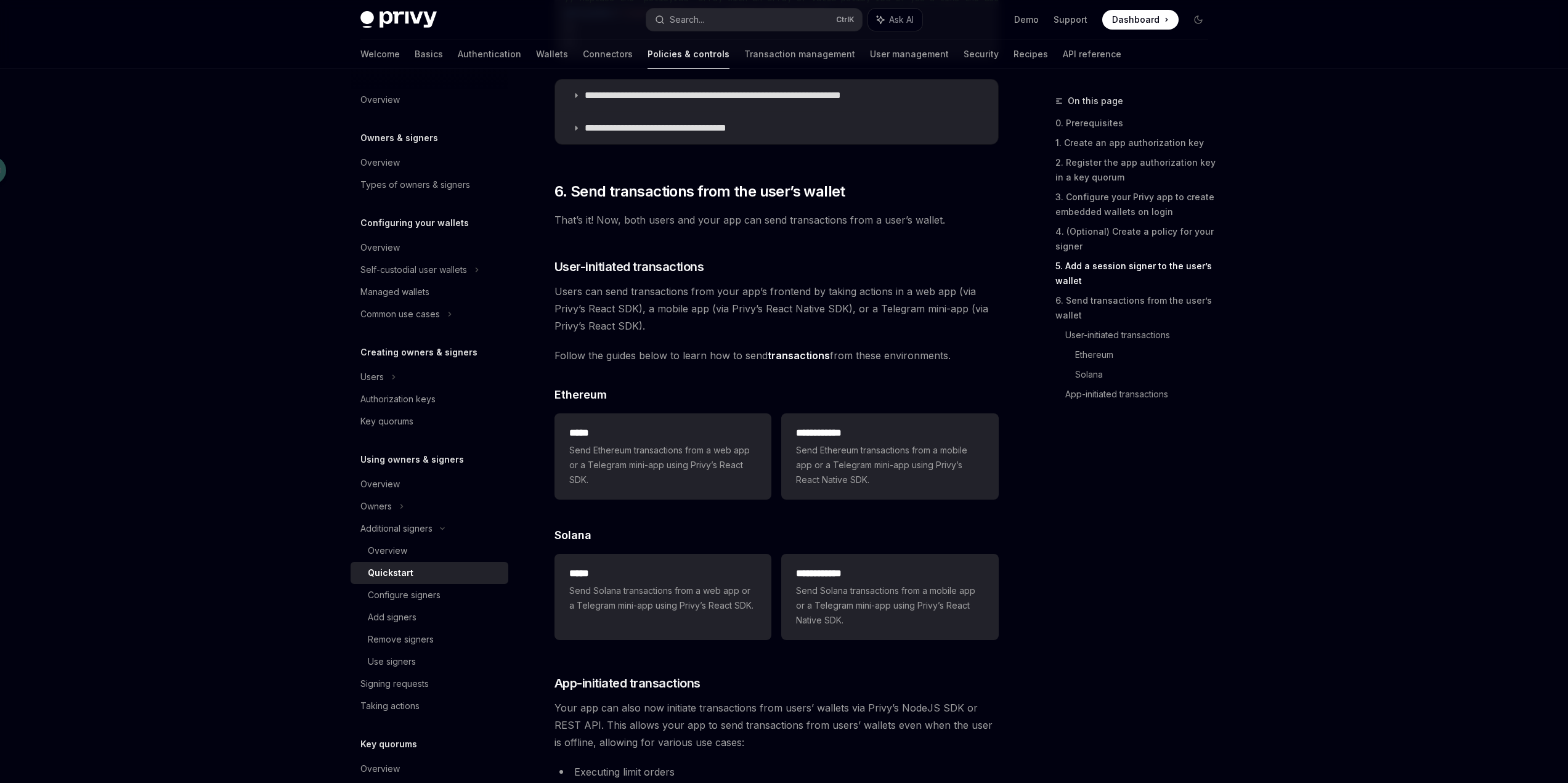
click at [1156, 261] on link "5. Add a session signer to the user’s wallet" at bounding box center [1136, 274] width 162 height 35
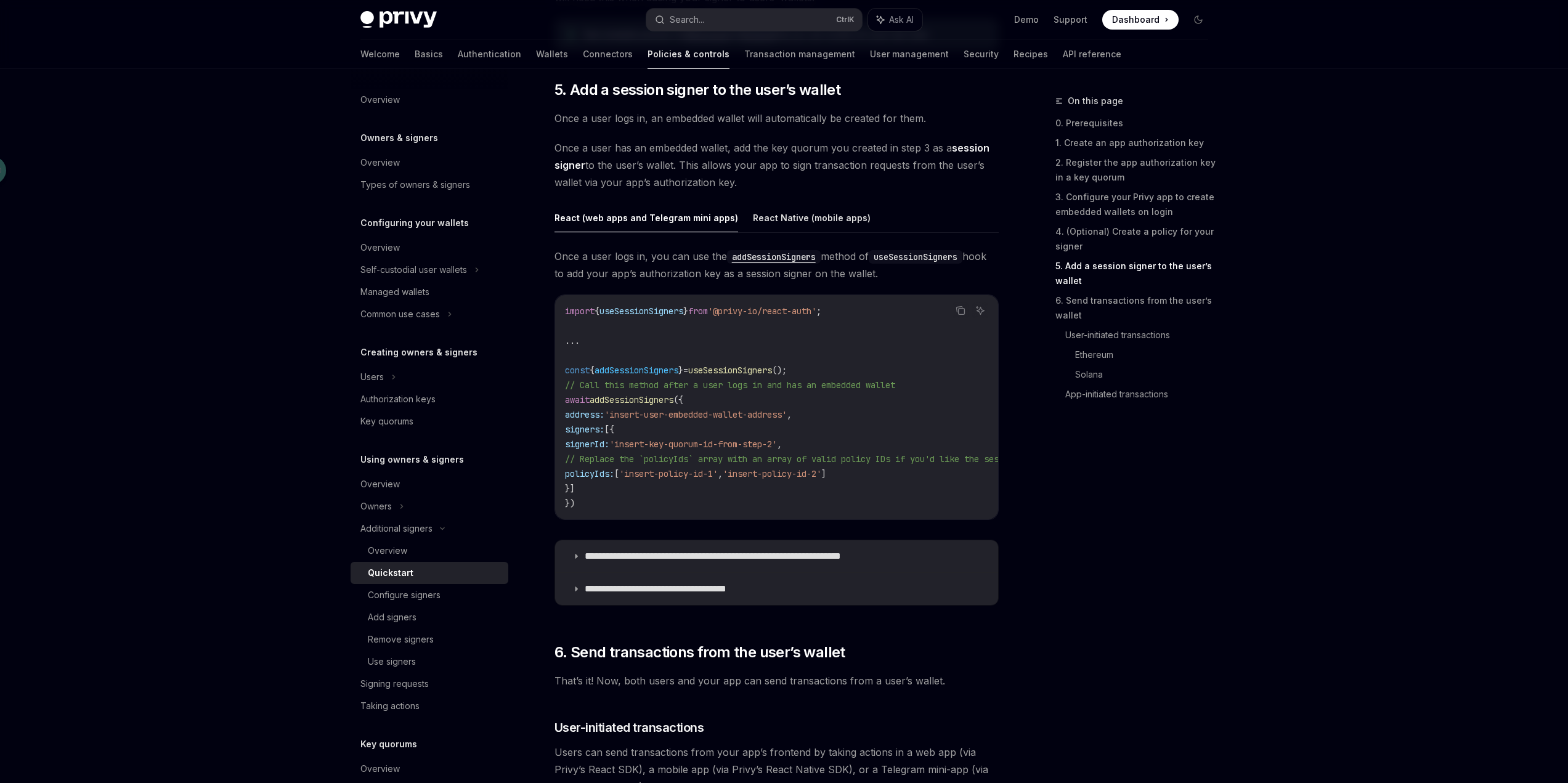
scroll to position [1862, 0]
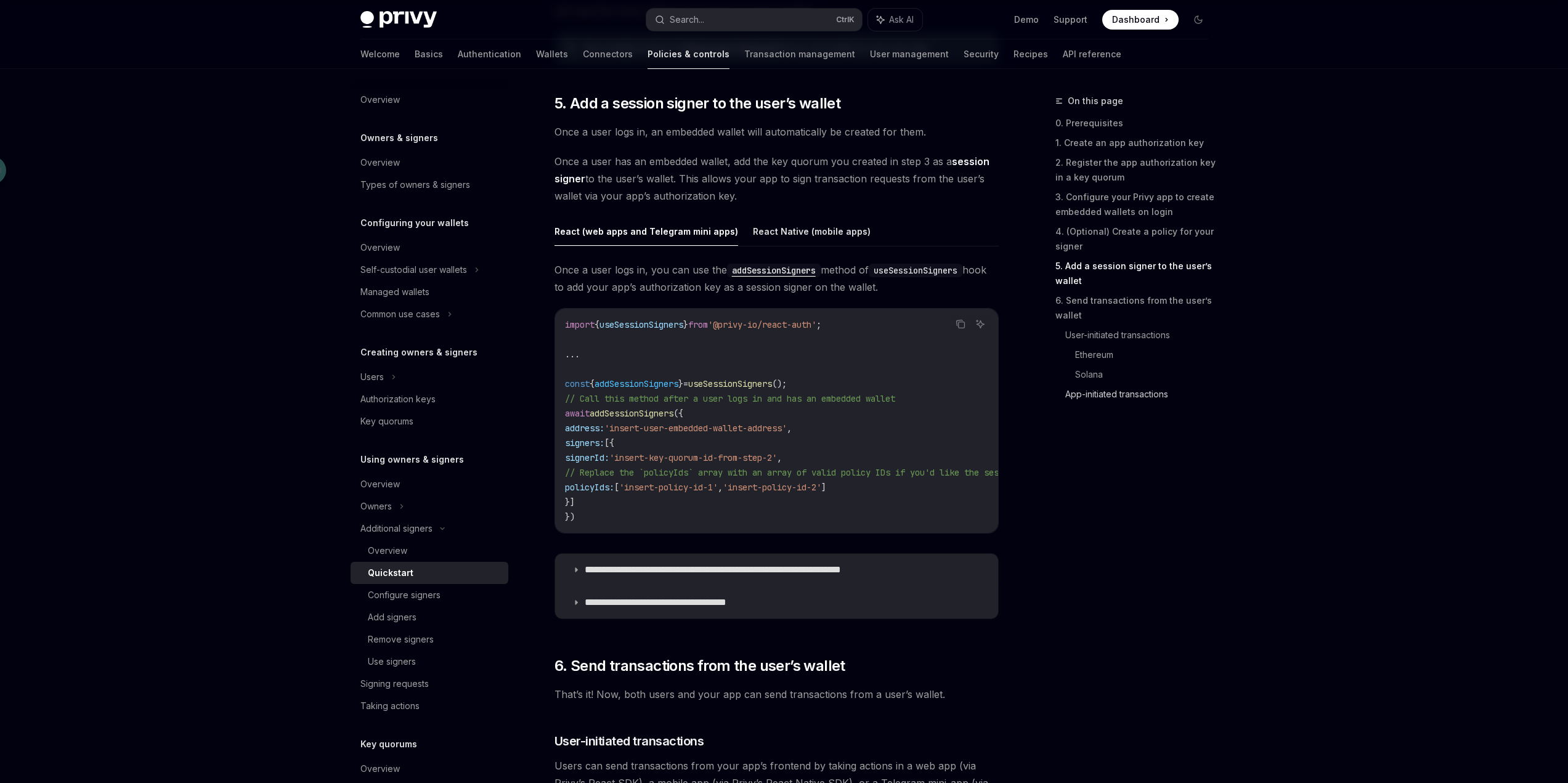
click at [1097, 395] on link "App-initiated transactions" at bounding box center [1142, 393] width 153 height 20
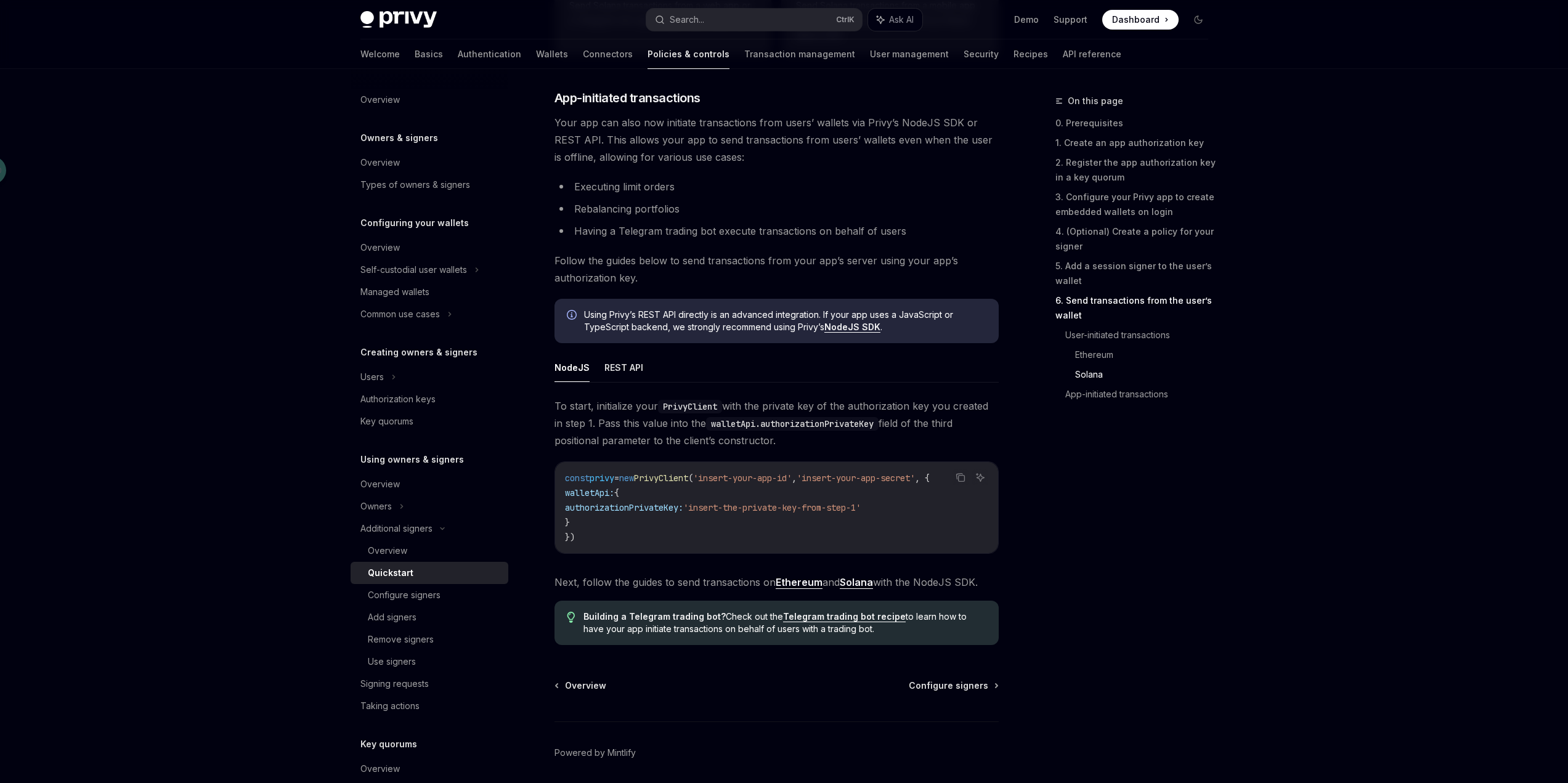
scroll to position [2923, 0]
drag, startPoint x: 782, startPoint y: 564, endPoint x: 811, endPoint y: 562, distance: 29.1
click at [811, 562] on div "To start, initialize your PrivyClient with the private key of the authorization…" at bounding box center [776, 492] width 444 height 193
click at [817, 575] on div "To start, initialize your PrivyClient with the private key of the authorization…" at bounding box center [776, 492] width 444 height 193
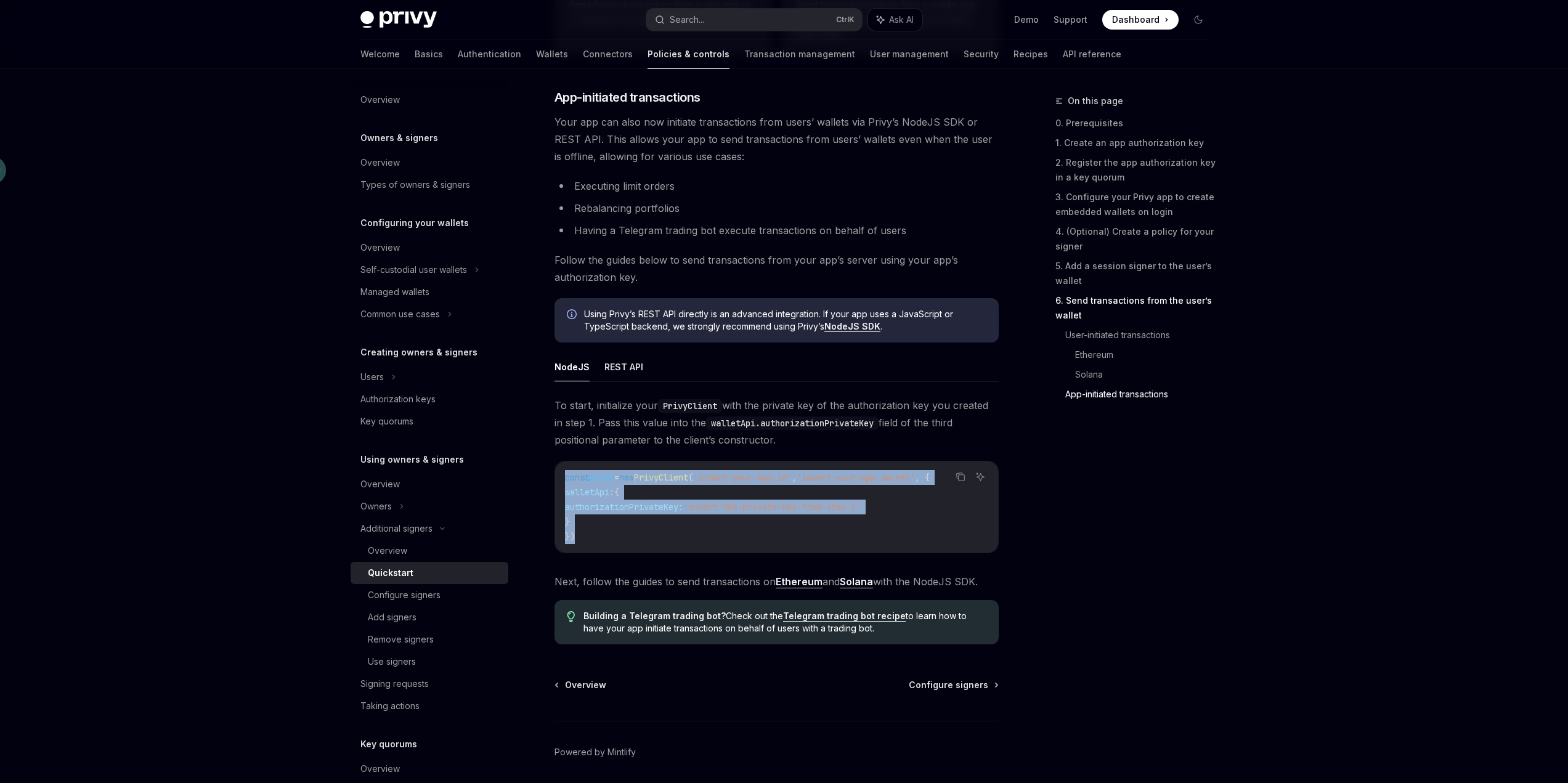
drag, startPoint x: 573, startPoint y: 544, endPoint x: 544, endPoint y: 482, distance: 68.4
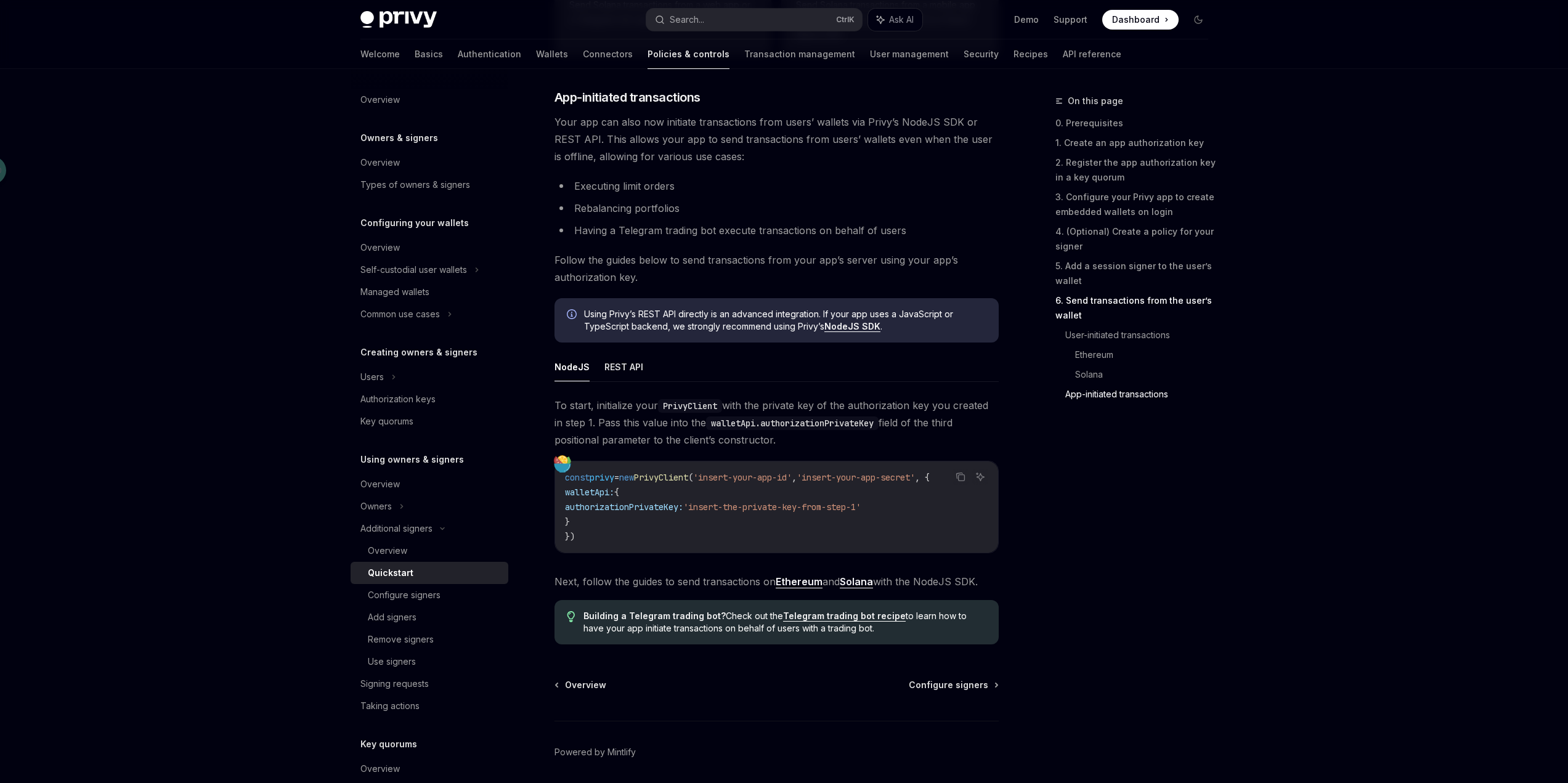
click at [855, 448] on span "To start, initialize your PrivyClient with the private key of the authorization…" at bounding box center [776, 422] width 444 height 52
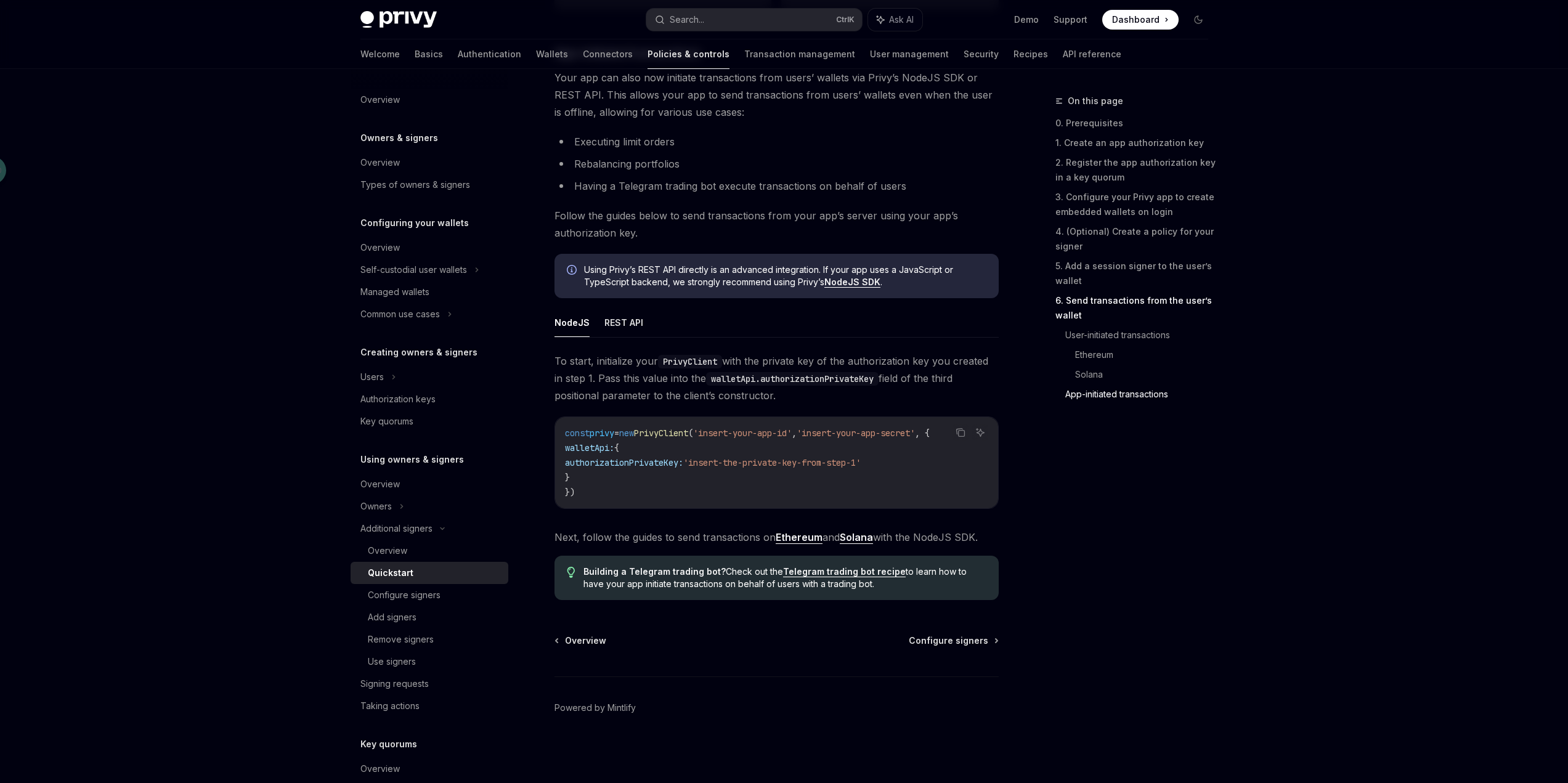
scroll to position [2977, 0]
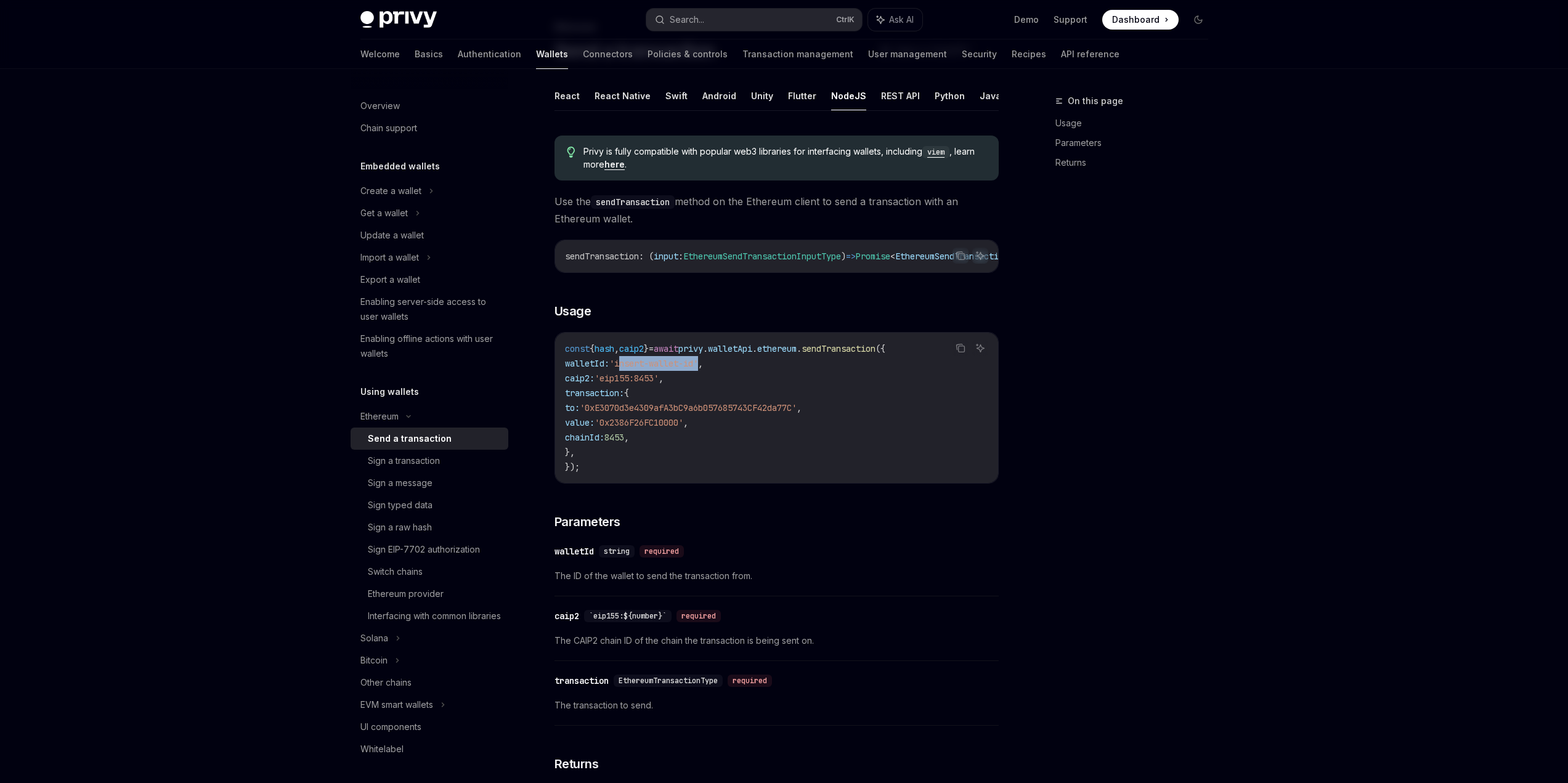
drag, startPoint x: 643, startPoint y: 368, endPoint x: 726, endPoint y: 372, distance: 83.1
click at [698, 369] on span "'insert-wallet-id'" at bounding box center [654, 363] width 89 height 11
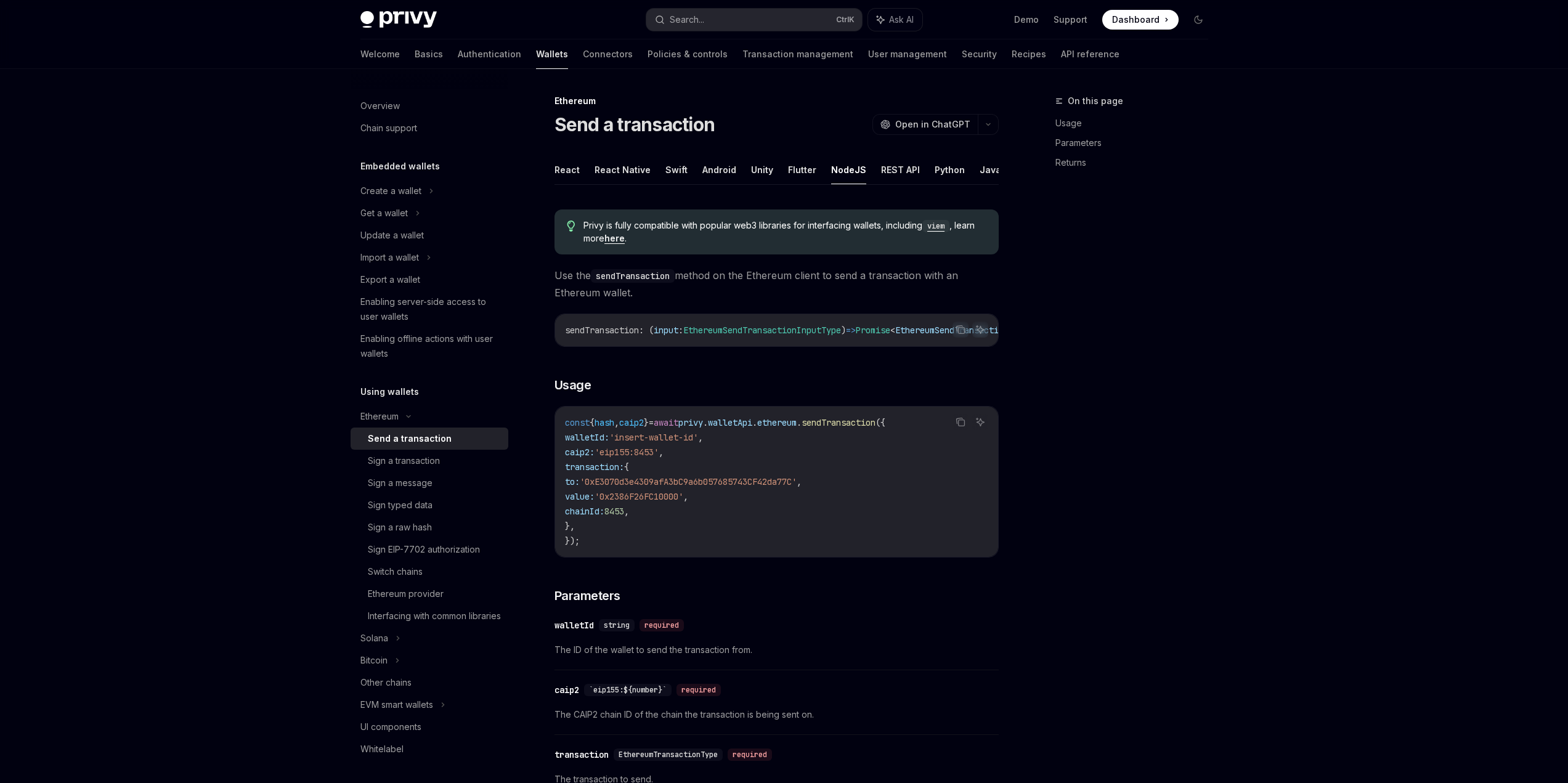
scroll to position [74, 0]
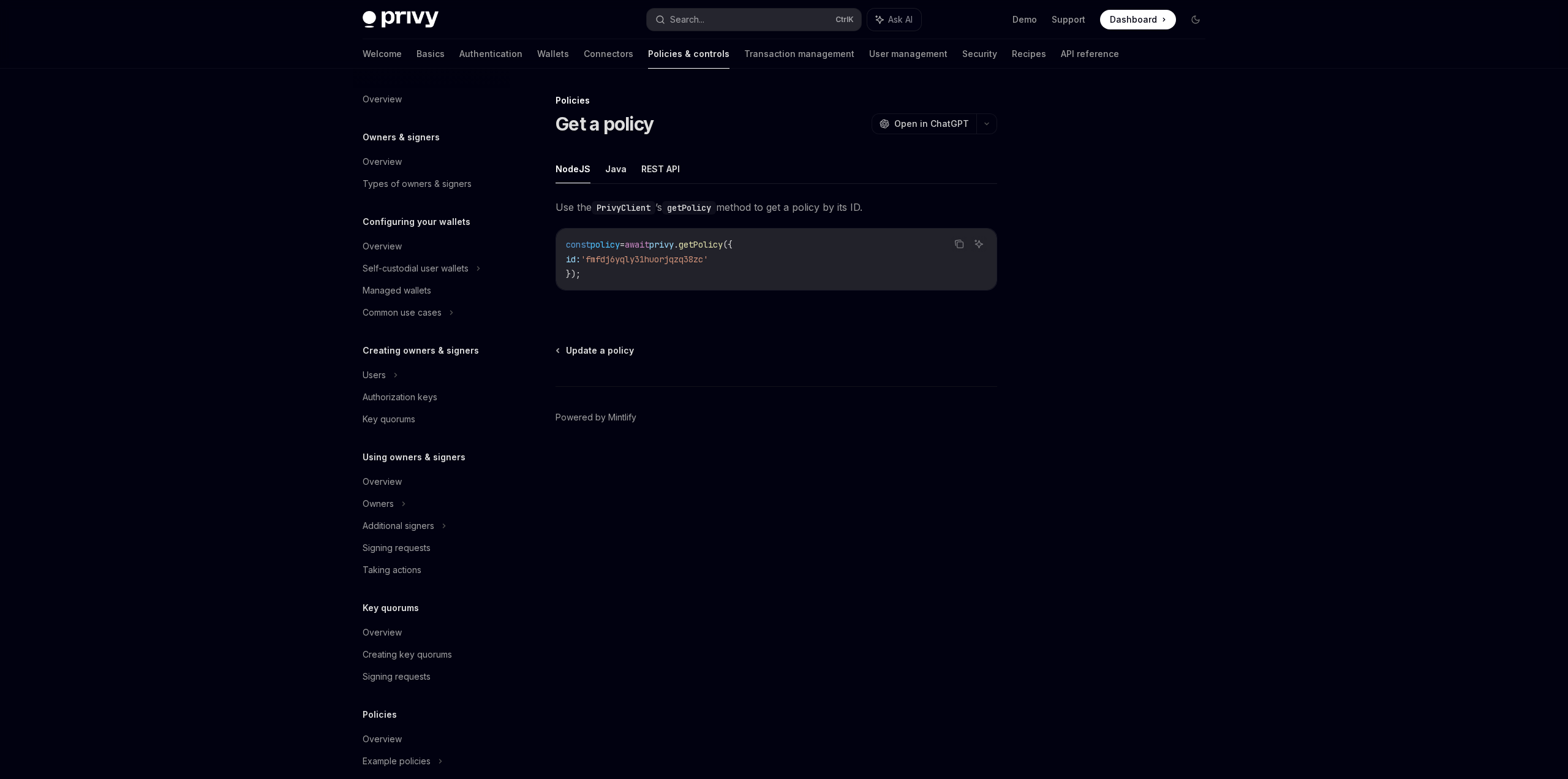
scroll to position [84, 0]
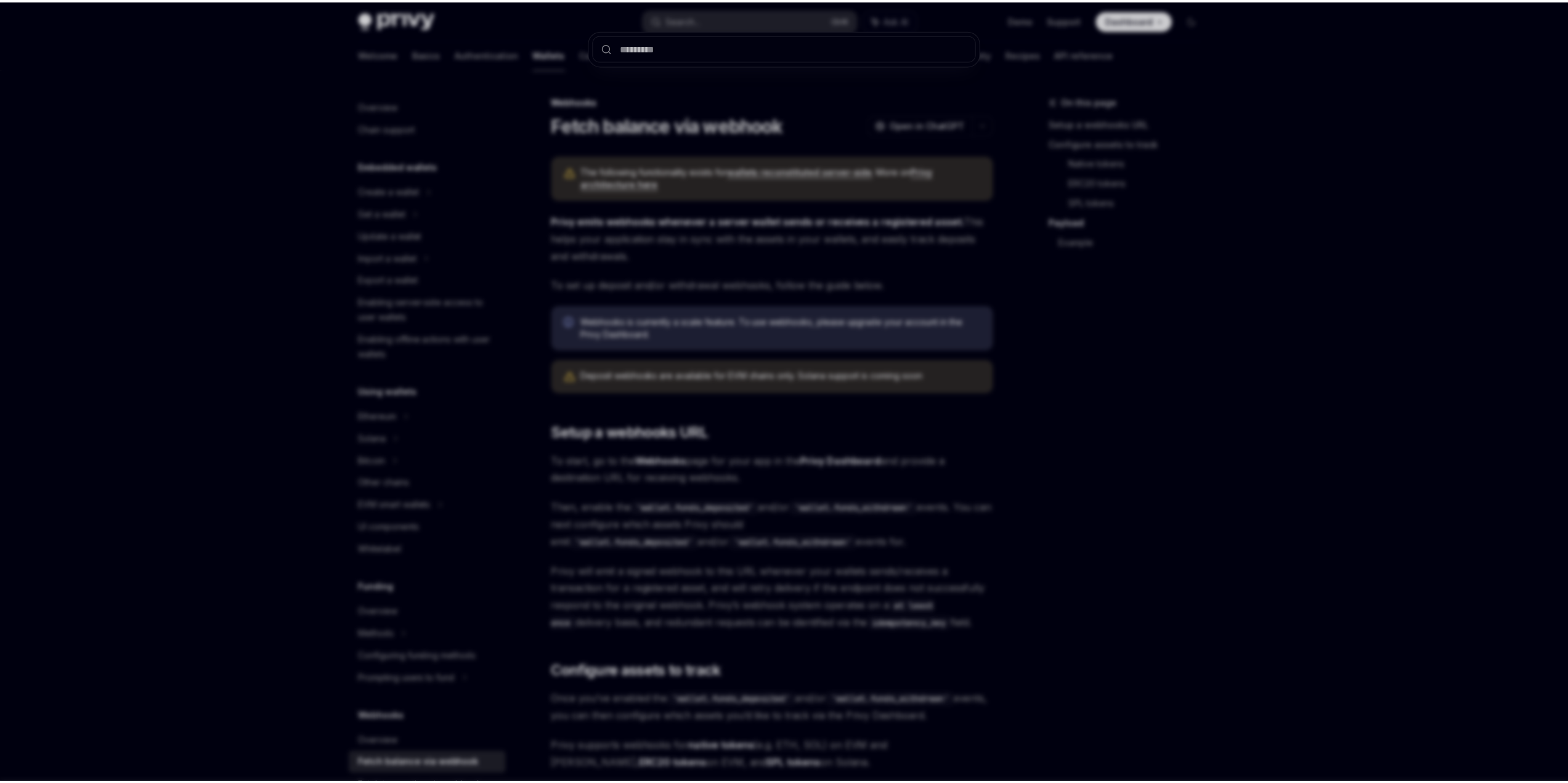
scroll to position [1909, 0]
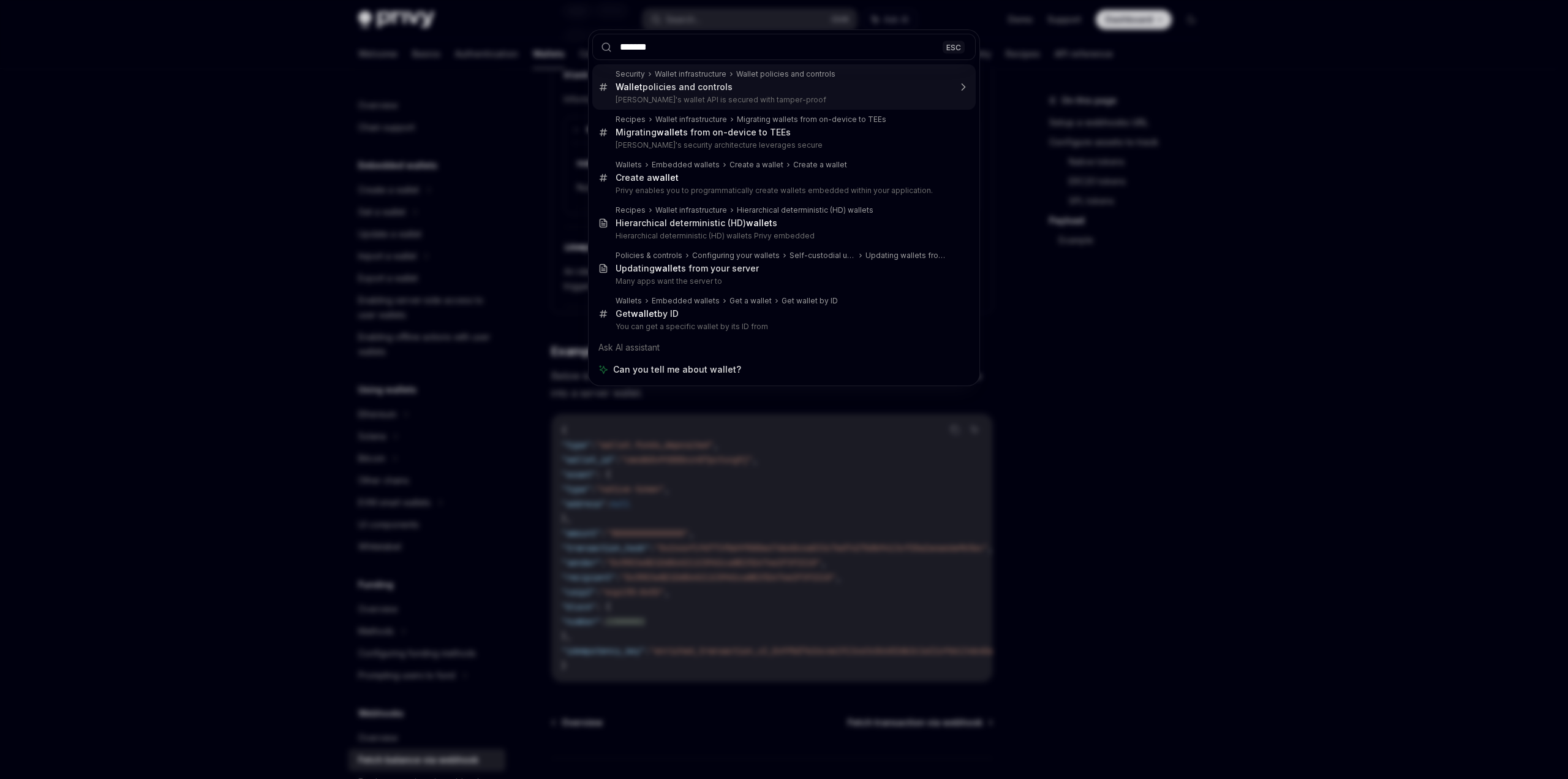
type input "********"
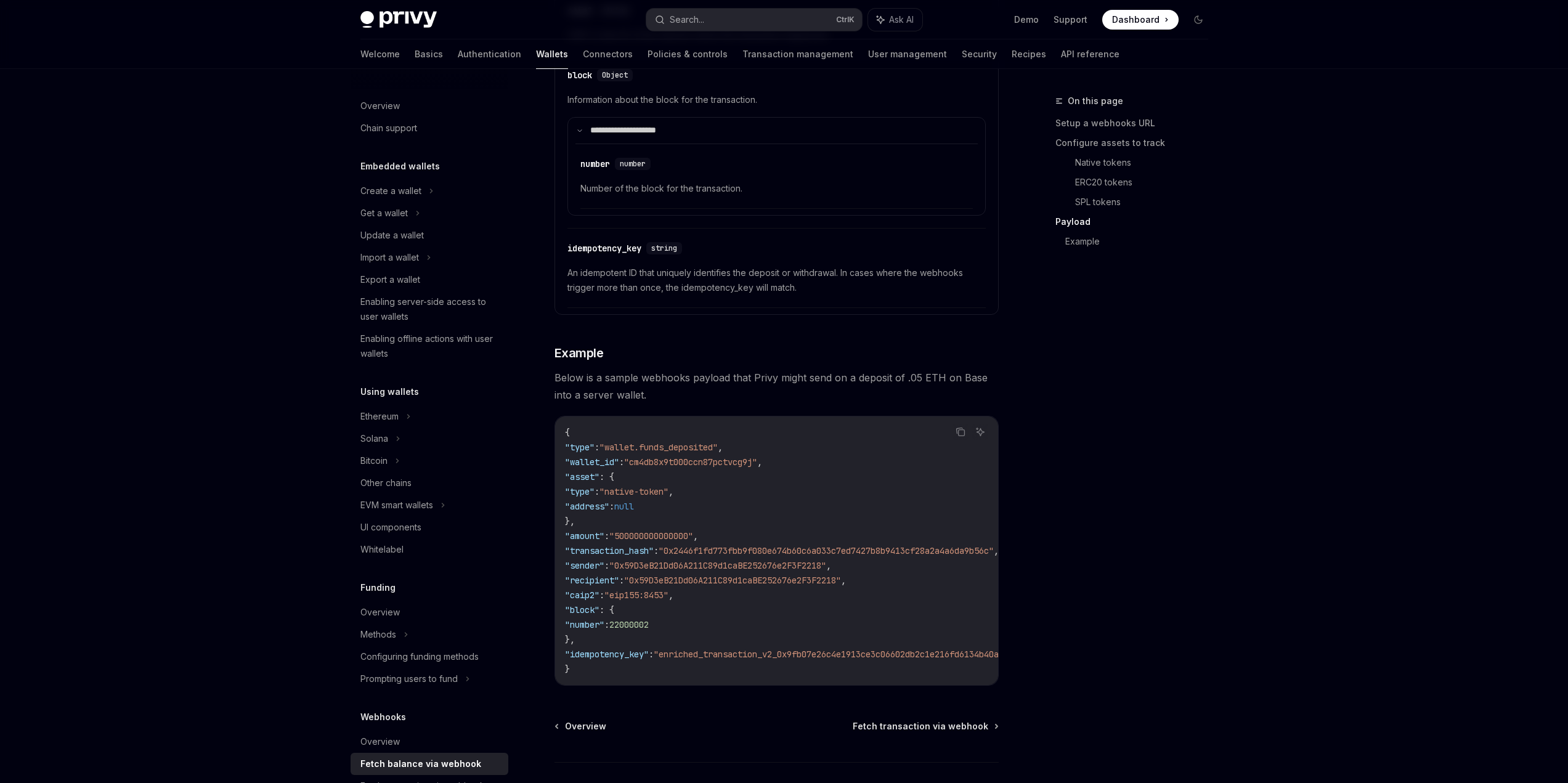
type textarea "*"
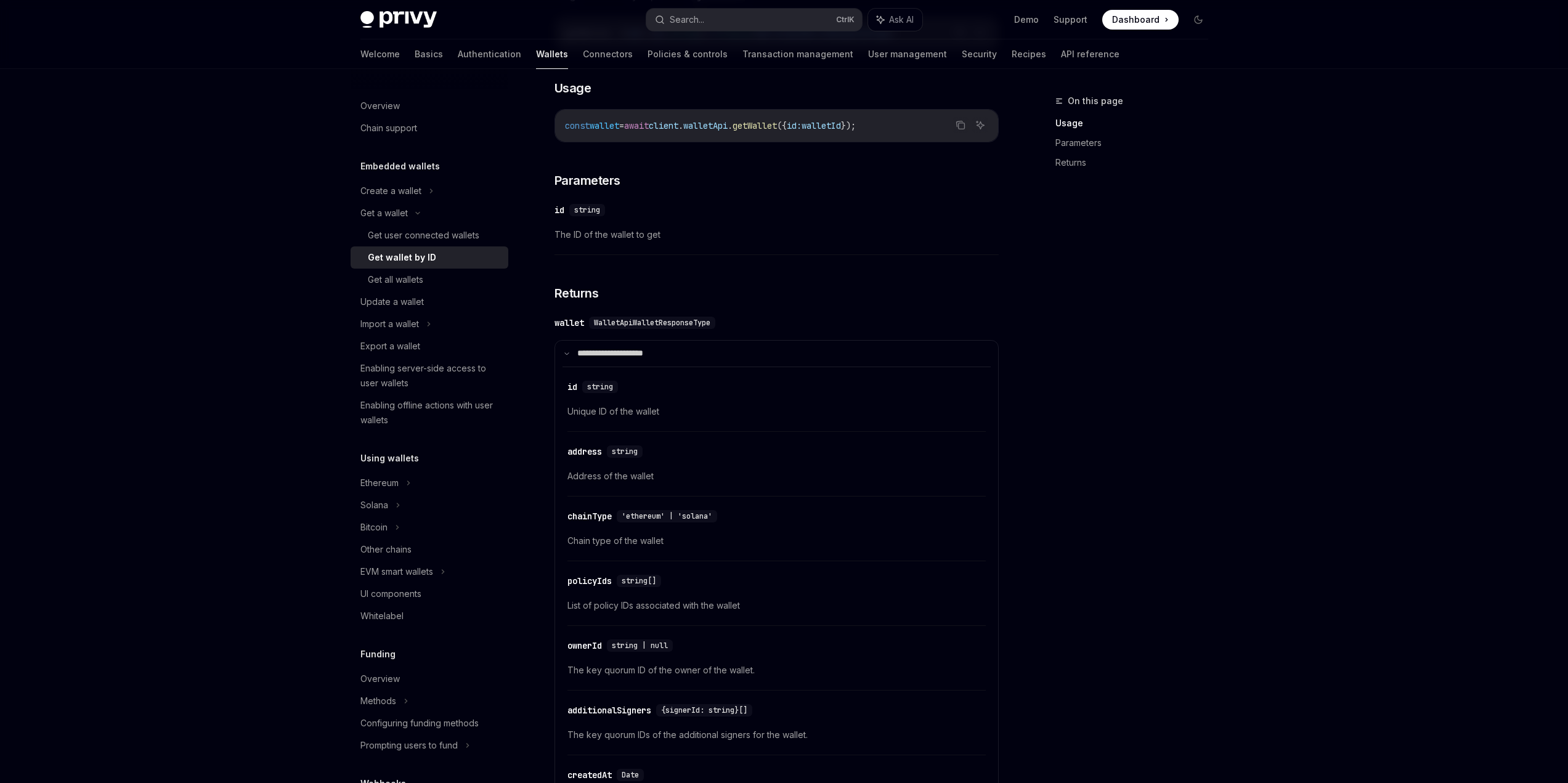
scroll to position [500, 0]
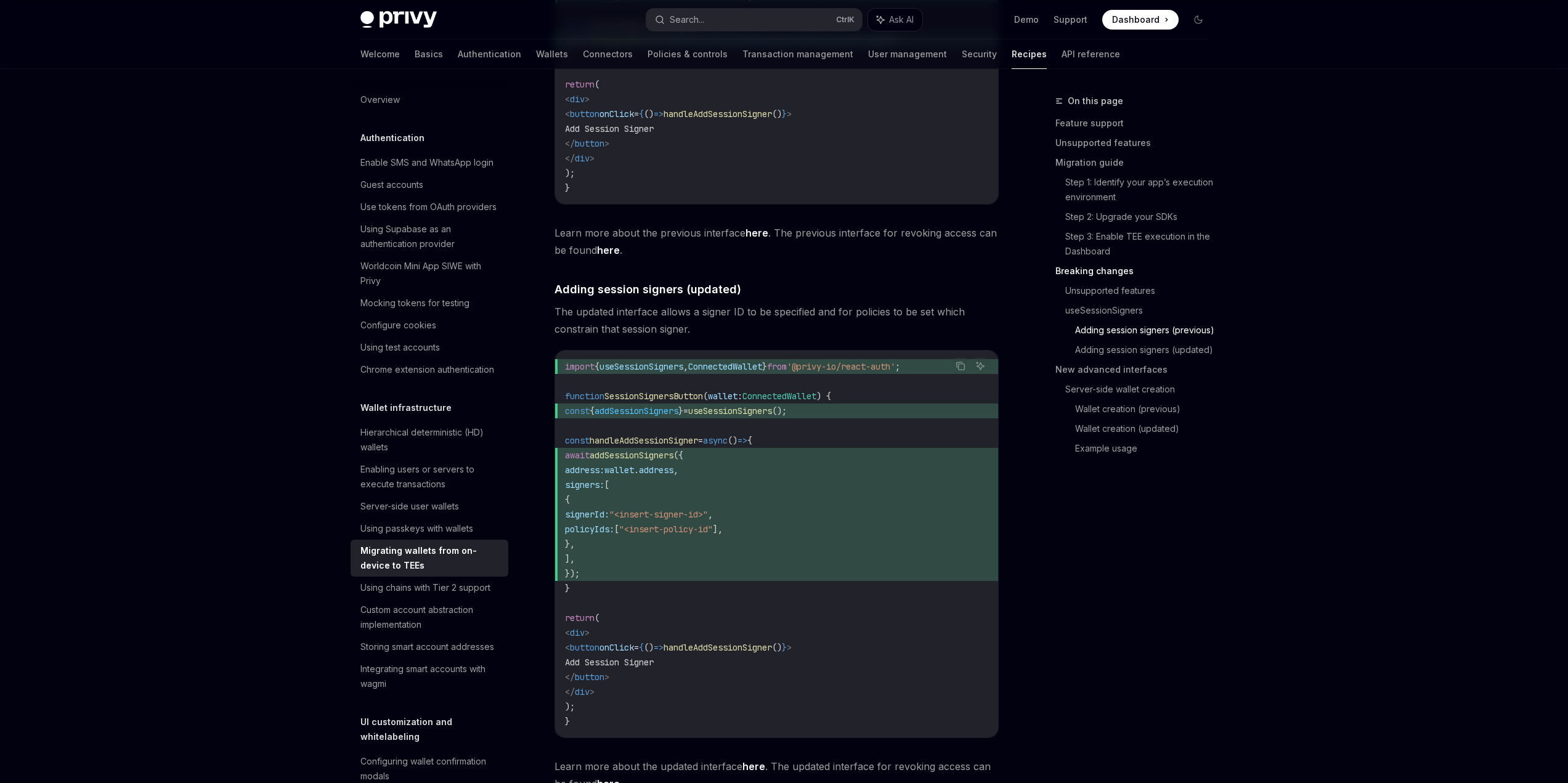
scroll to position [2156, 0]
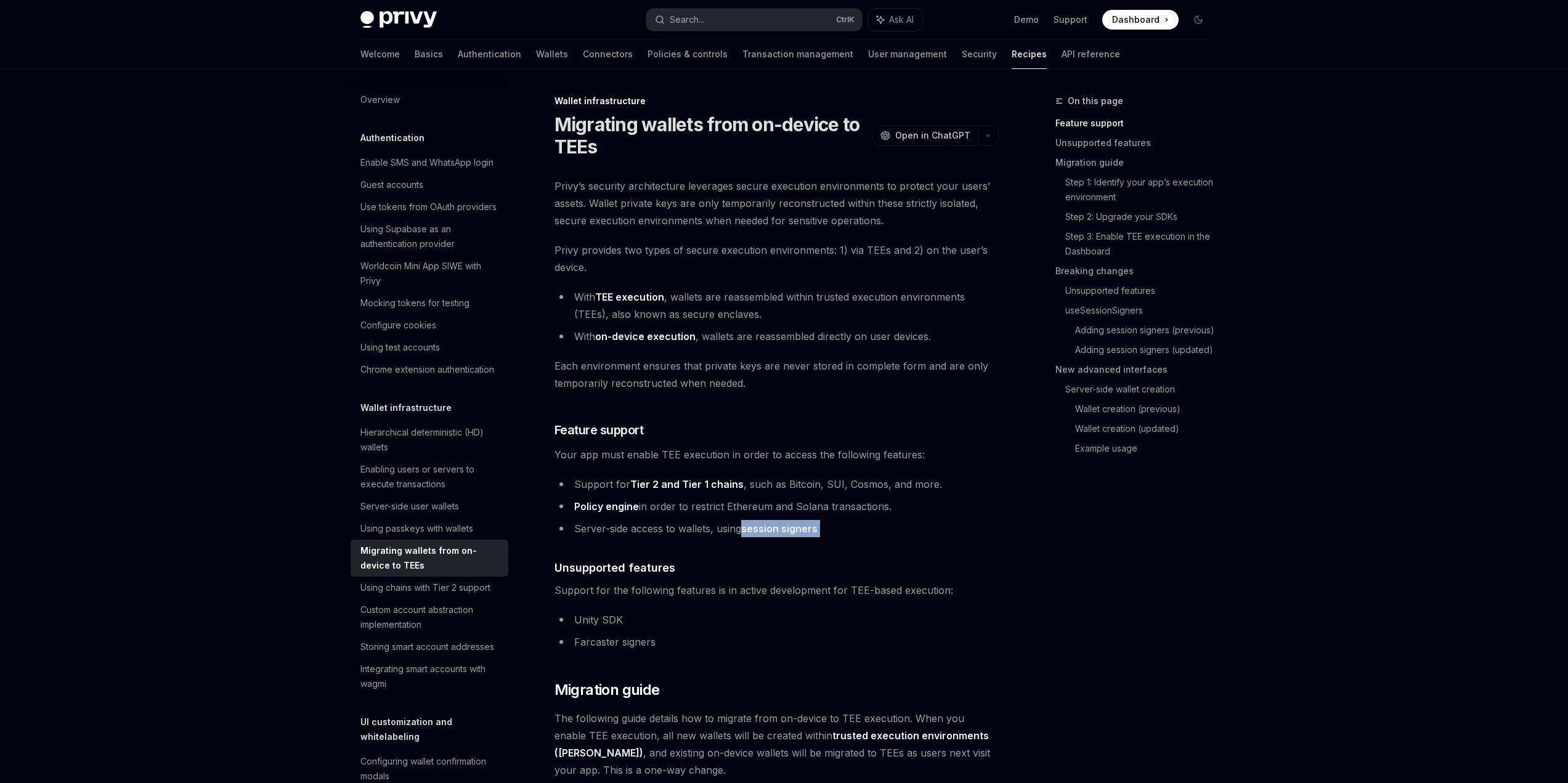
drag, startPoint x: 824, startPoint y: 529, endPoint x: 746, endPoint y: 535, distance: 78.2
click at [746, 535] on li "Server-side access to wallets, using session signers ." at bounding box center [776, 528] width 444 height 17
drag, startPoint x: 820, startPoint y: 530, endPoint x: 744, endPoint y: 531, distance: 76.0
click at [744, 531] on li "Server-side access to wallets, using session signers ." at bounding box center [776, 528] width 444 height 17
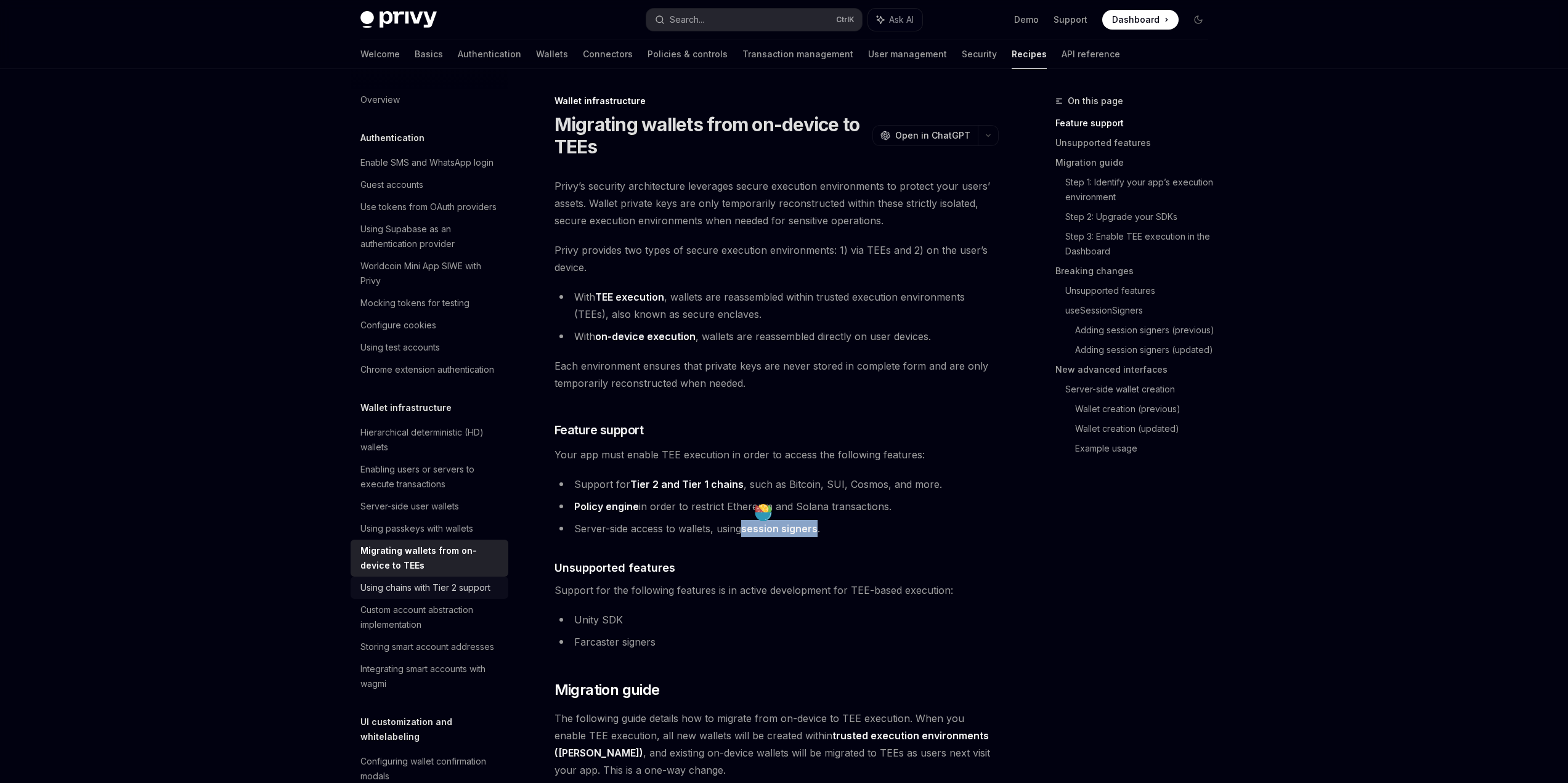
copy link "session signers"
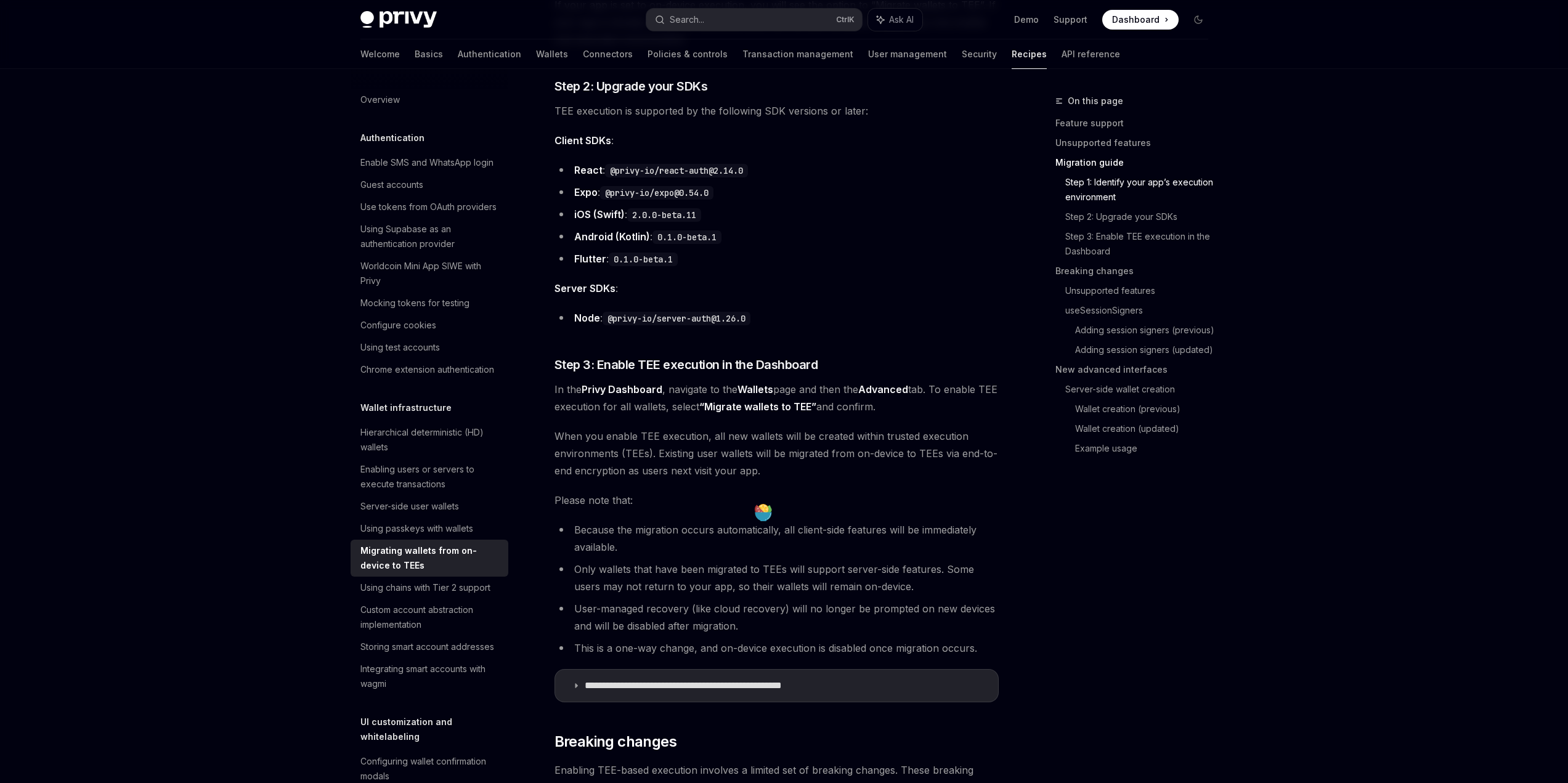
scroll to position [1047, 0]
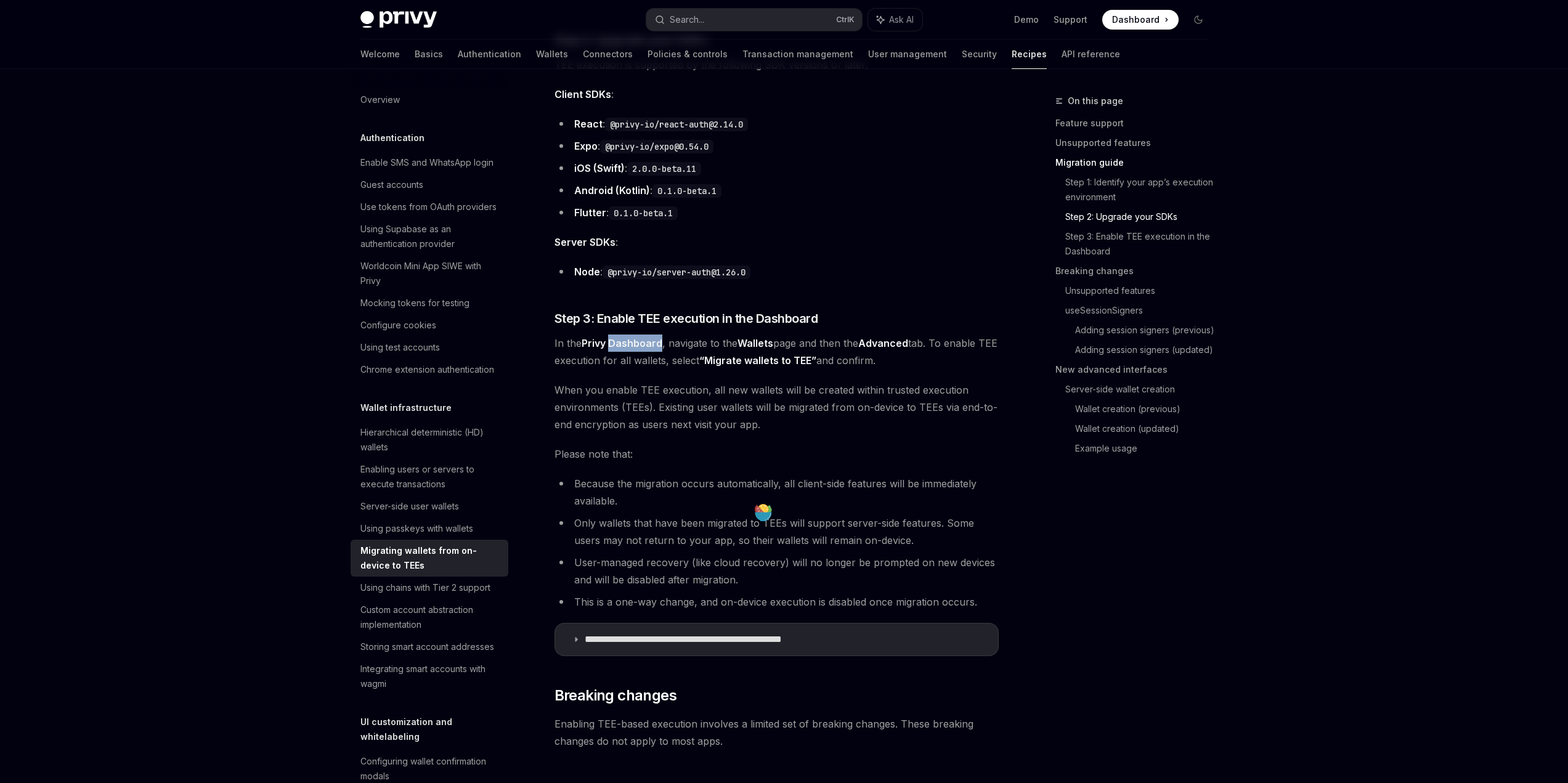
drag, startPoint x: 662, startPoint y: 342, endPoint x: 609, endPoint y: 342, distance: 53.0
click at [609, 342] on span "In the Privy Dashboard , navigate to the Wallets page and then the Advanced tab…" at bounding box center [776, 352] width 444 height 35
copy link "Dashboard"
click at [1137, 236] on link "Step 3: Enable TEE execution in the Dashboard" at bounding box center [1142, 243] width 153 height 35
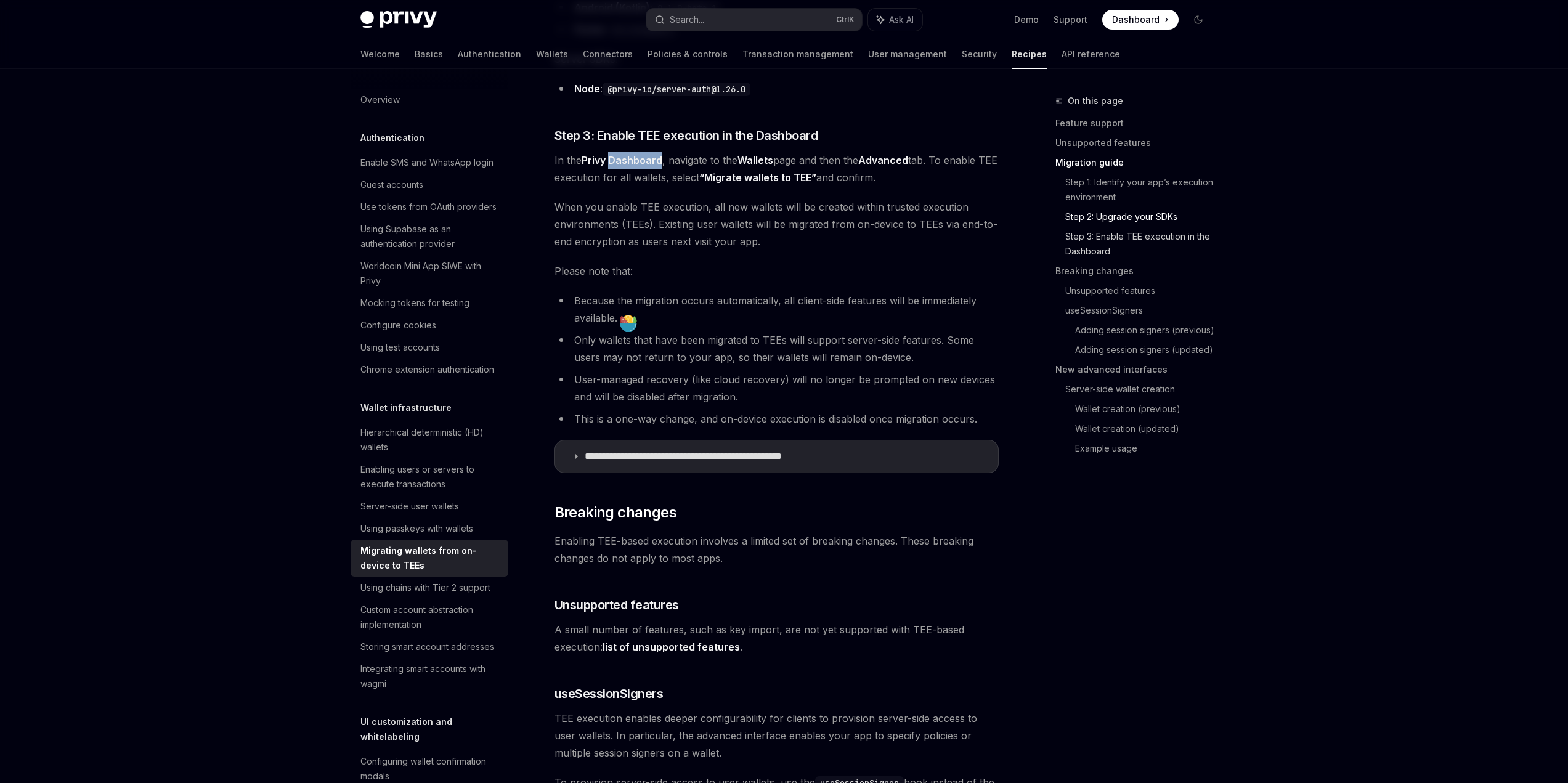
scroll to position [1263, 0]
